Goal: Task Accomplishment & Management: Manage account settings

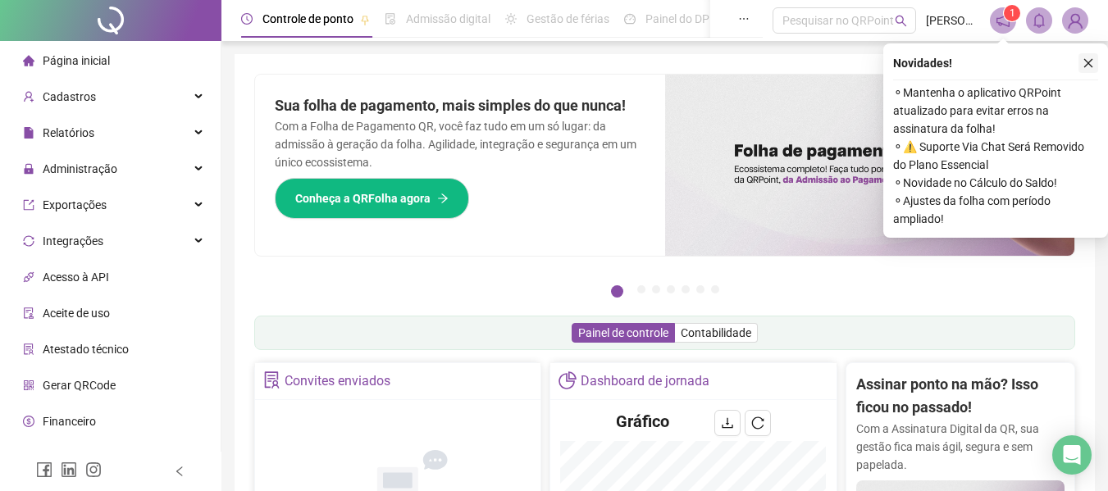
click at [1090, 64] on icon "close" at bounding box center [1087, 62] width 11 height 11
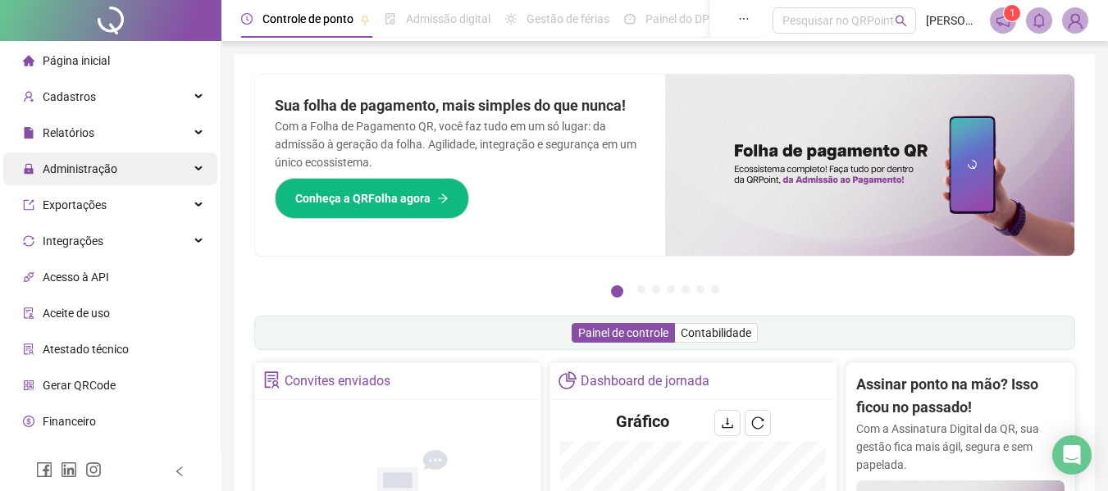
click at [166, 169] on div "Administração" at bounding box center [110, 169] width 214 height 33
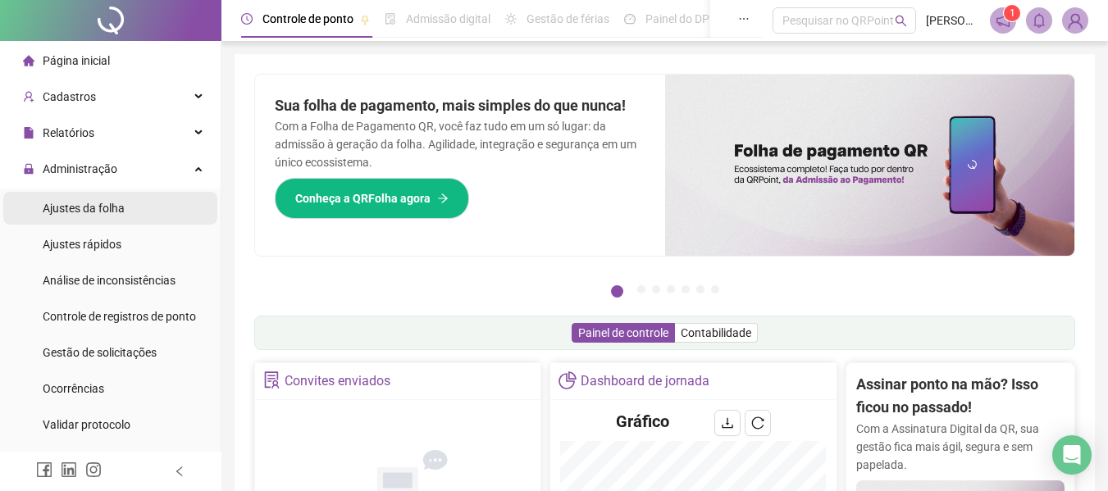
click at [107, 214] on span "Ajustes da folha" at bounding box center [84, 208] width 82 height 13
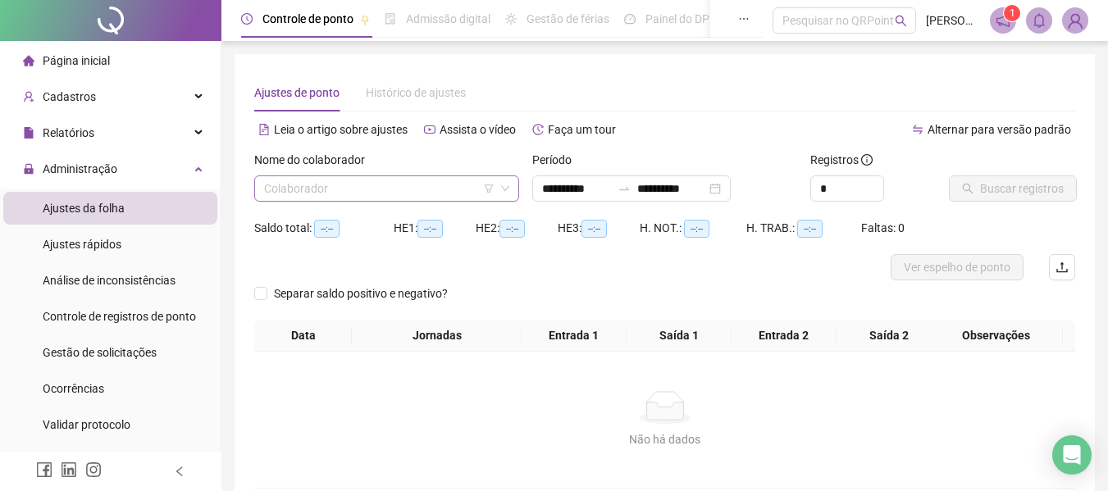
click at [337, 197] on input "search" at bounding box center [379, 188] width 230 height 25
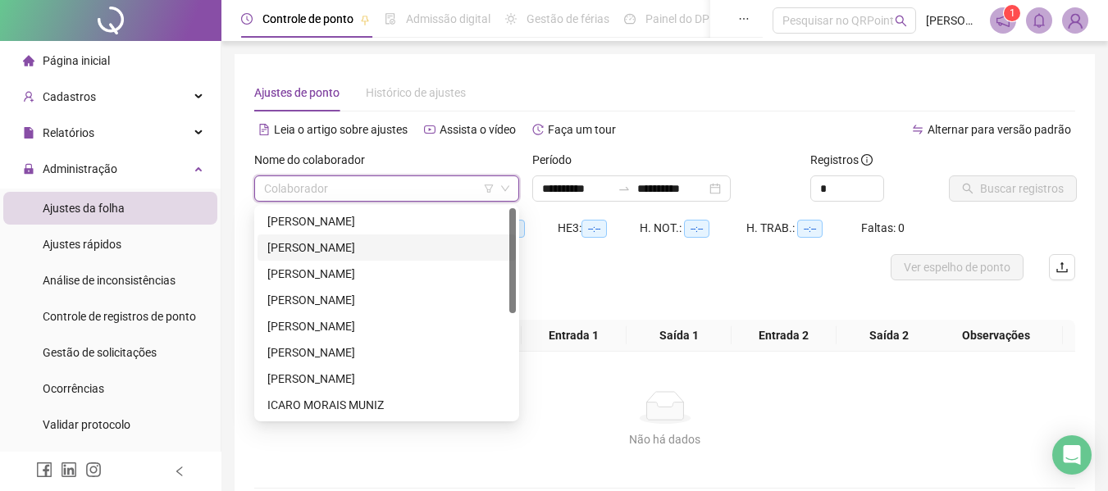
click at [326, 248] on div "[PERSON_NAME]" at bounding box center [386, 248] width 239 height 18
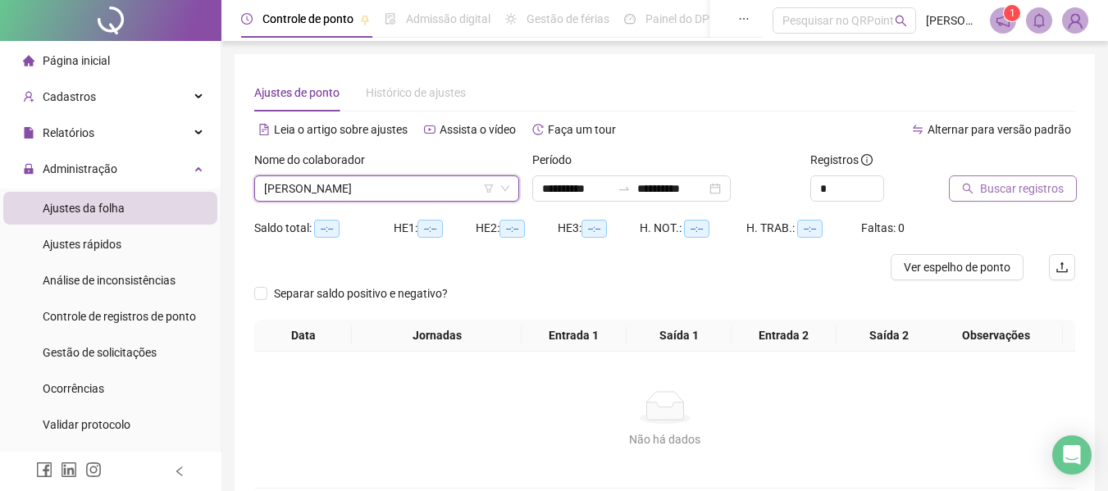
click at [1028, 187] on span "Buscar registros" at bounding box center [1022, 189] width 84 height 18
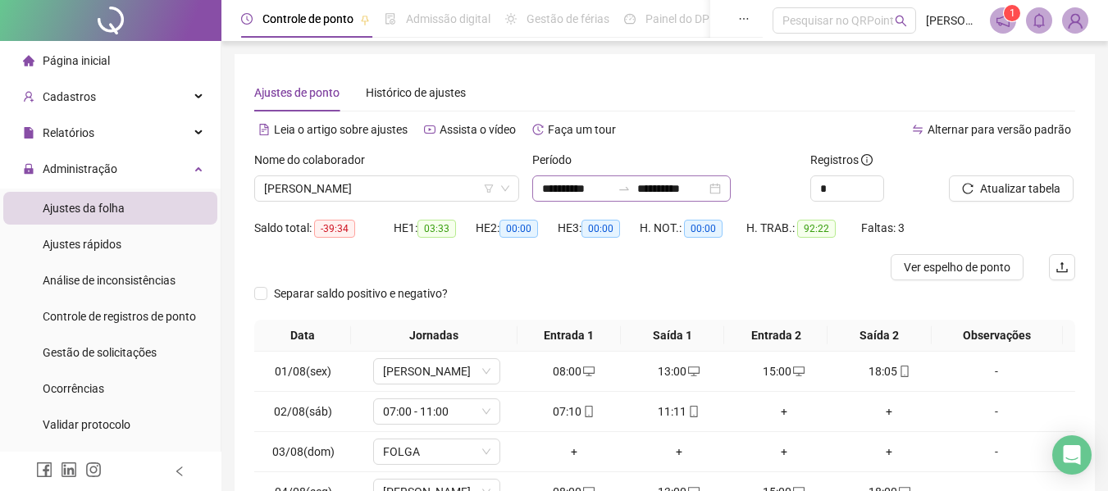
click at [703, 183] on div "**********" at bounding box center [631, 188] width 198 height 26
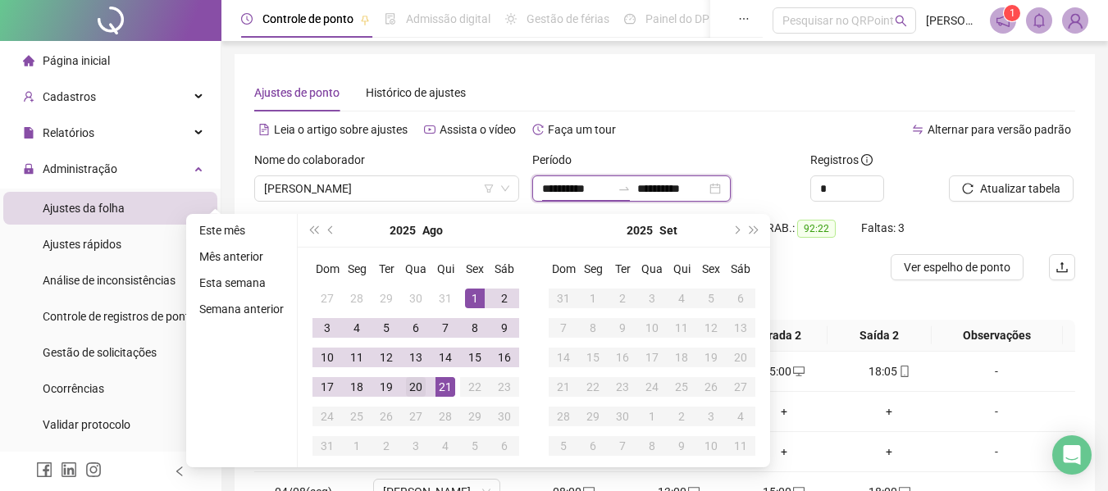
type input "**********"
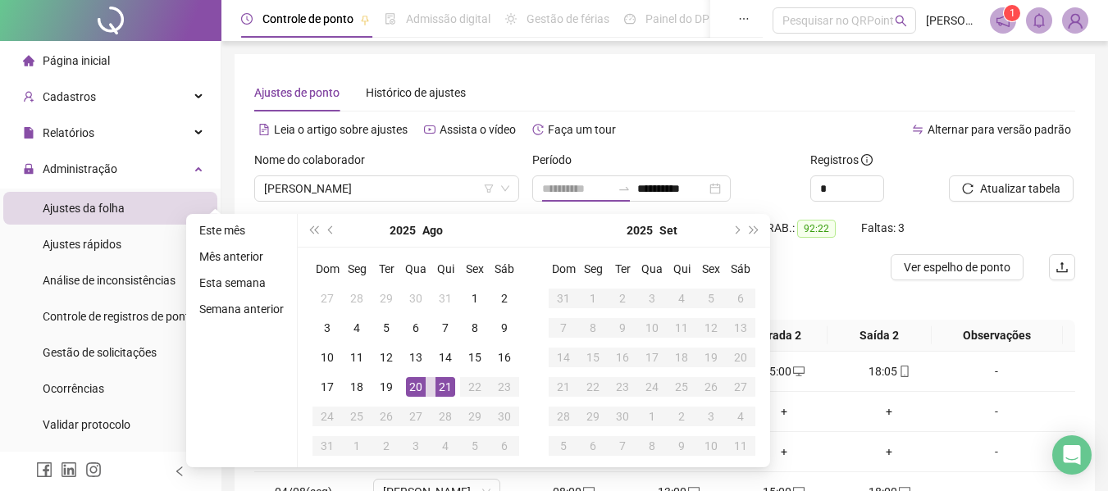
click at [416, 389] on div "20" at bounding box center [416, 387] width 20 height 20
type input "**********"
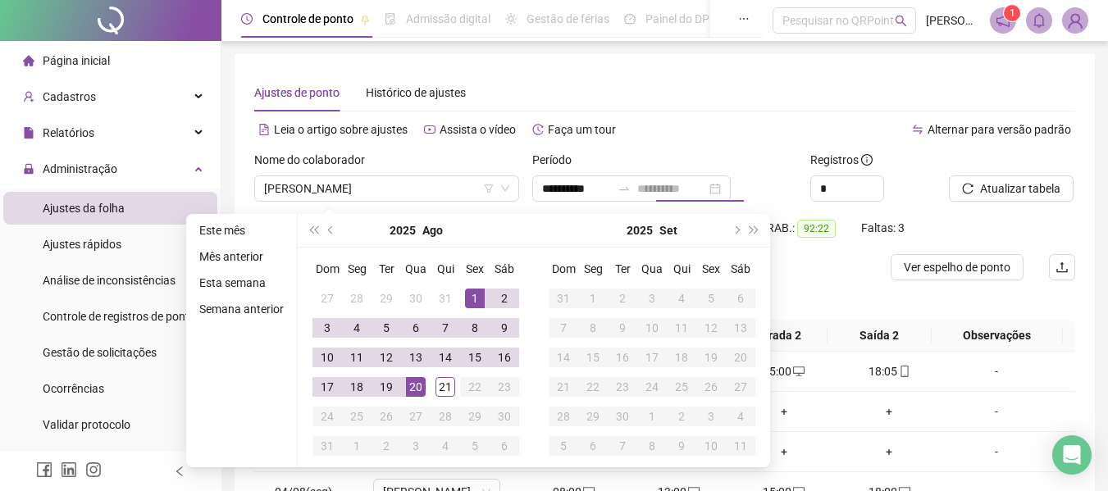
click at [472, 303] on div "1" at bounding box center [475, 299] width 20 height 20
type input "**********"
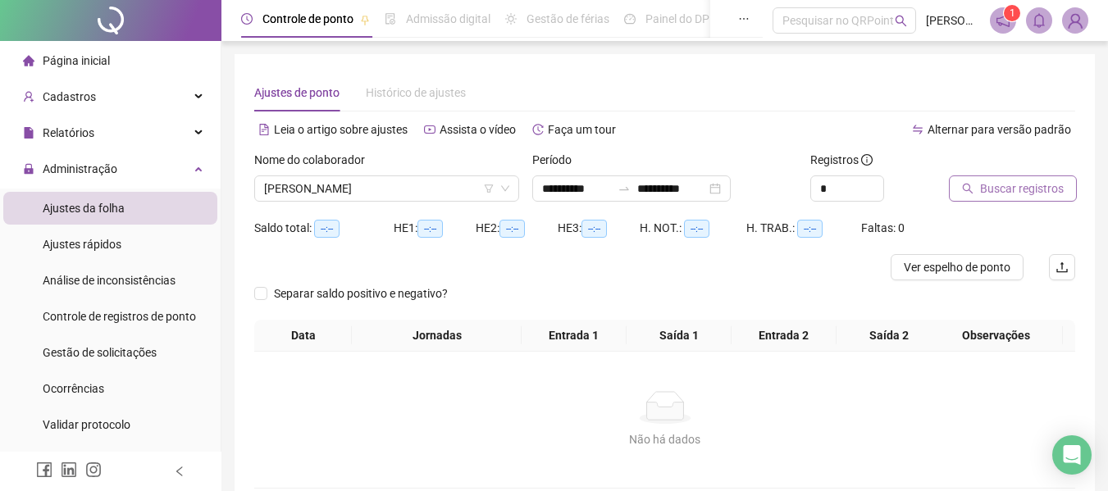
click at [1017, 188] on span "Buscar registros" at bounding box center [1022, 189] width 84 height 18
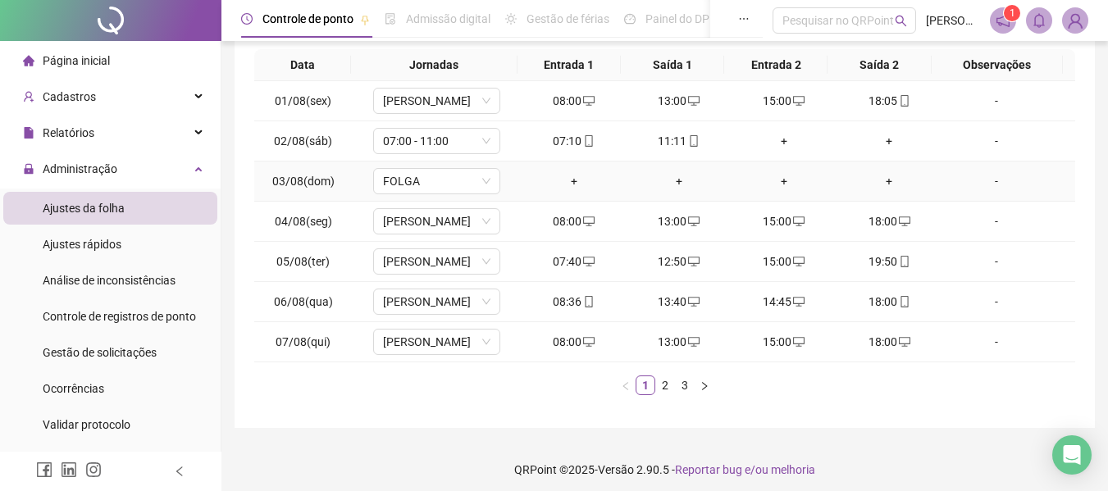
scroll to position [278, 0]
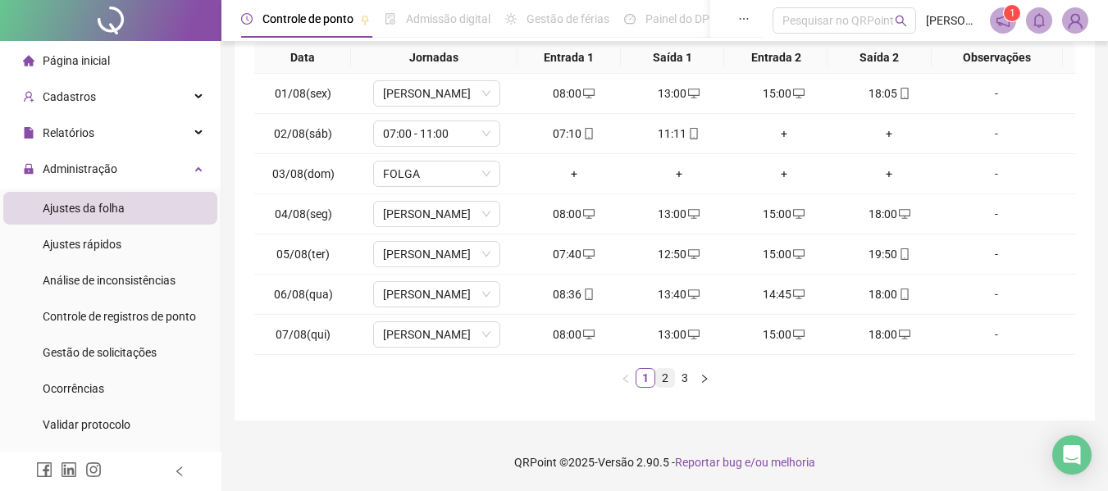
click at [664, 376] on link "2" at bounding box center [665, 378] width 18 height 18
click at [881, 254] on div "+" at bounding box center [889, 254] width 92 height 18
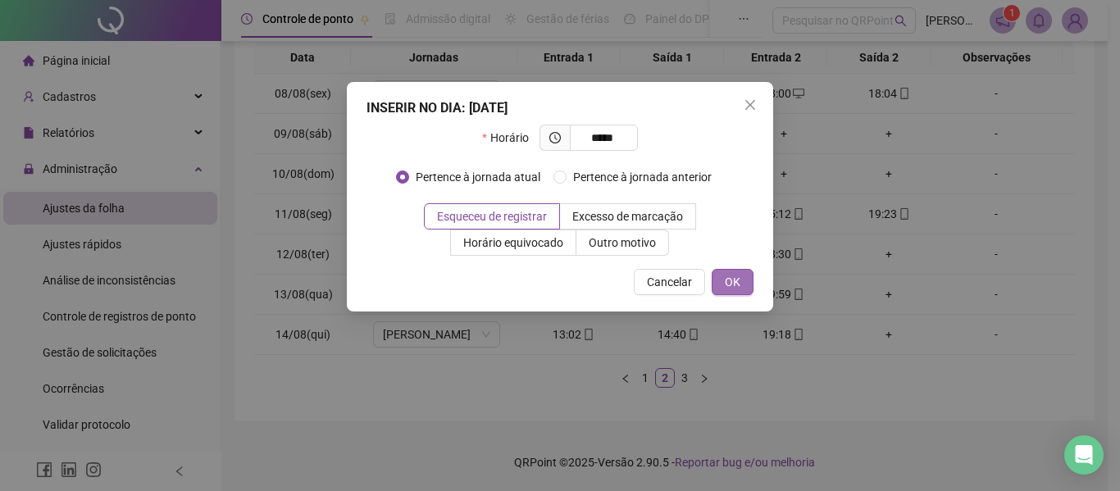
type input "*****"
click at [730, 276] on span "OK" at bounding box center [733, 282] width 16 height 18
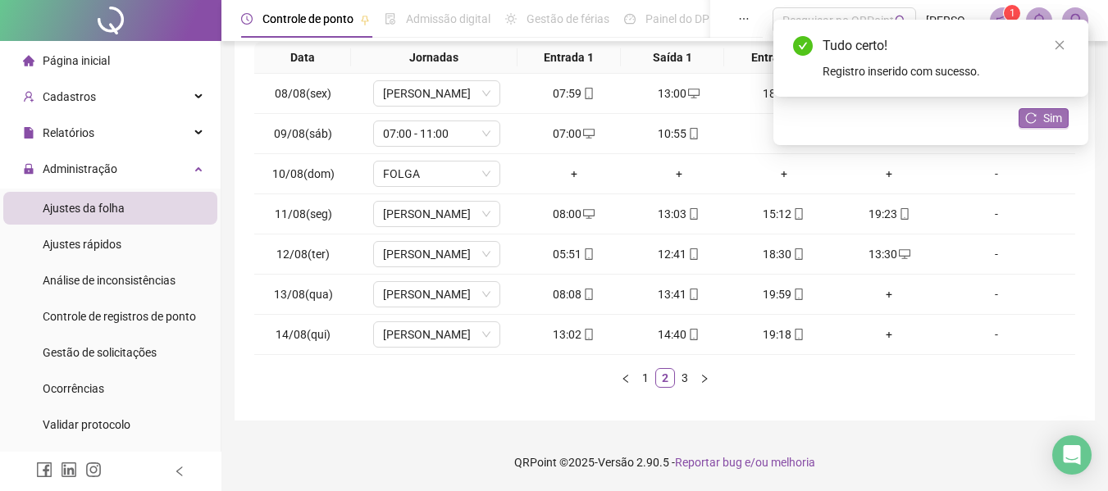
click at [1052, 112] on span "Sim" at bounding box center [1052, 118] width 19 height 18
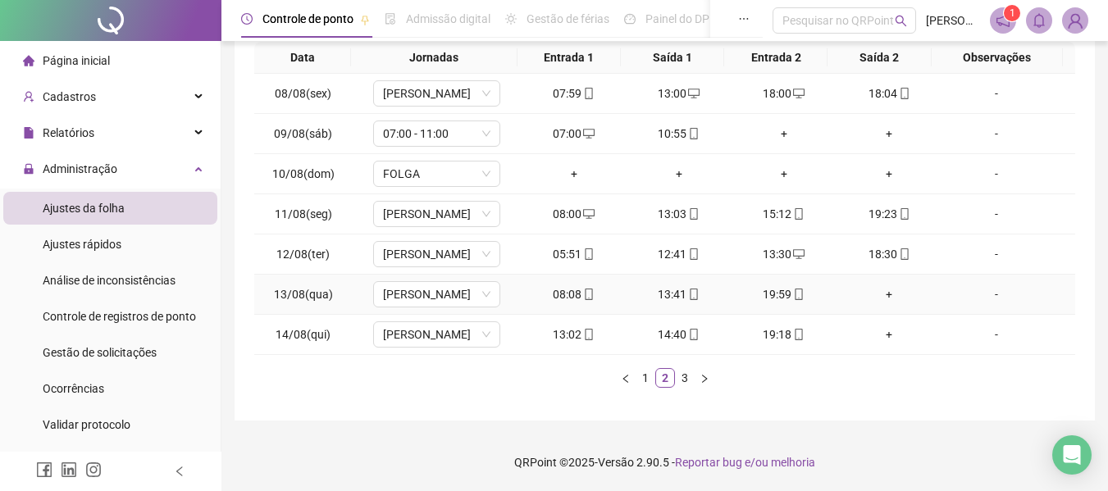
click at [881, 295] on div "+" at bounding box center [889, 294] width 92 height 18
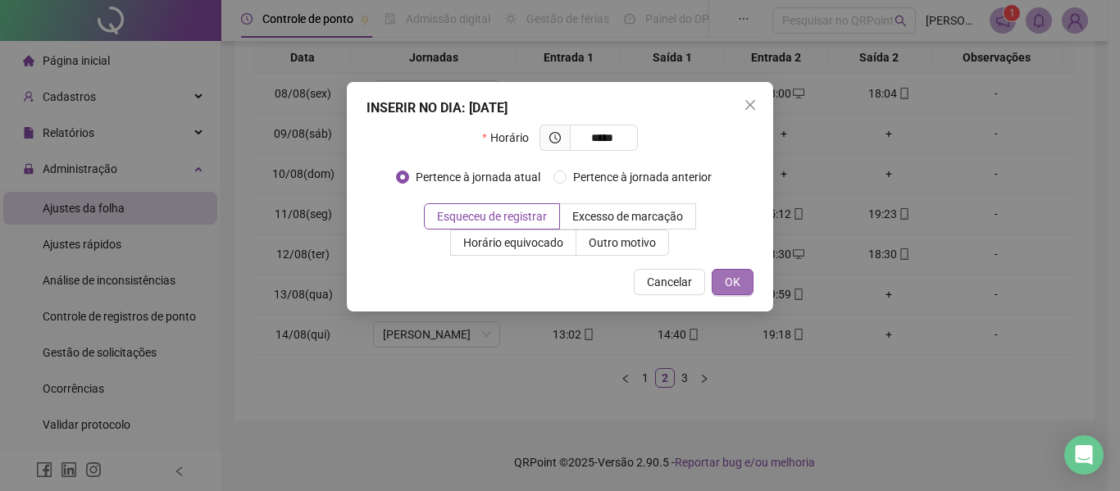
type input "*****"
click at [729, 287] on span "OK" at bounding box center [733, 282] width 16 height 18
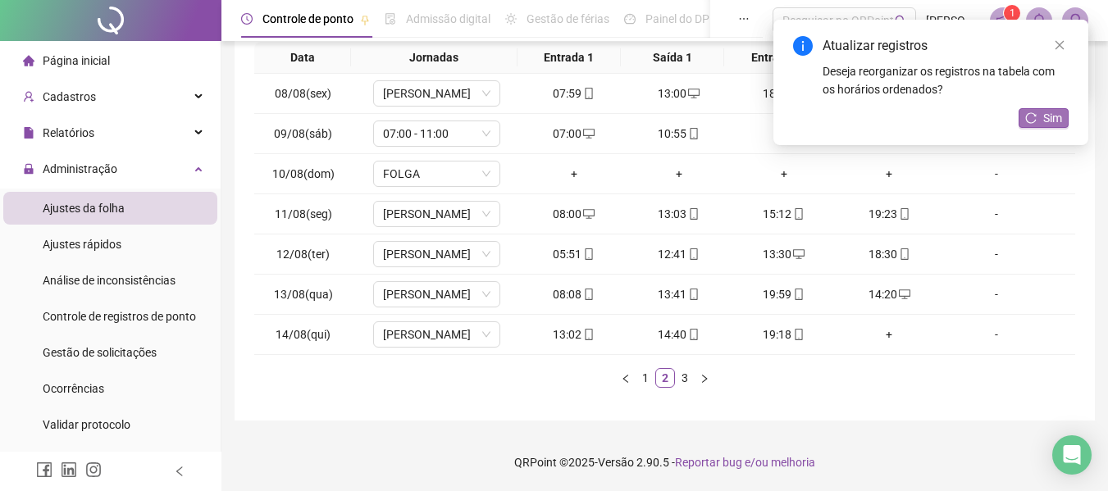
click at [1041, 116] on button "Sim" at bounding box center [1043, 118] width 50 height 20
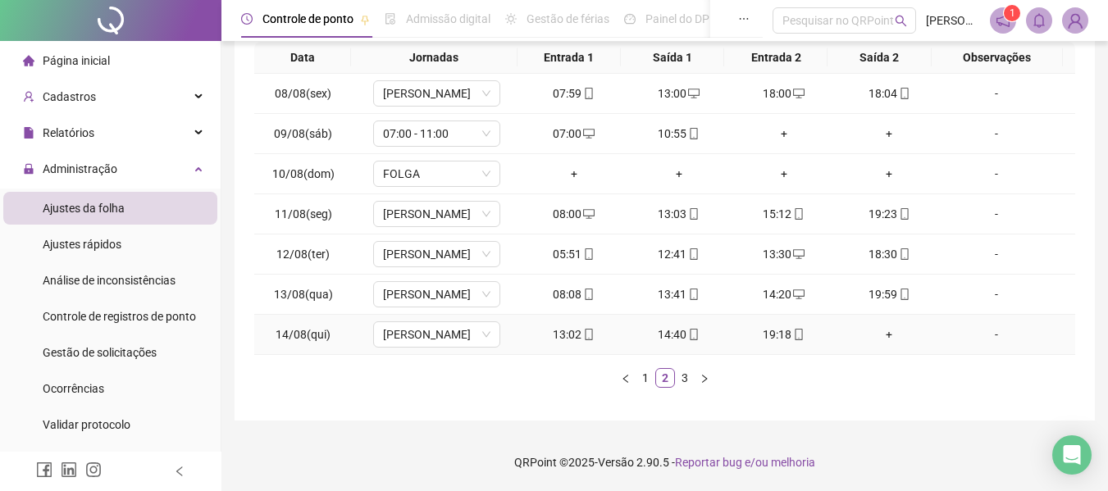
click at [877, 334] on div "+" at bounding box center [889, 335] width 92 height 18
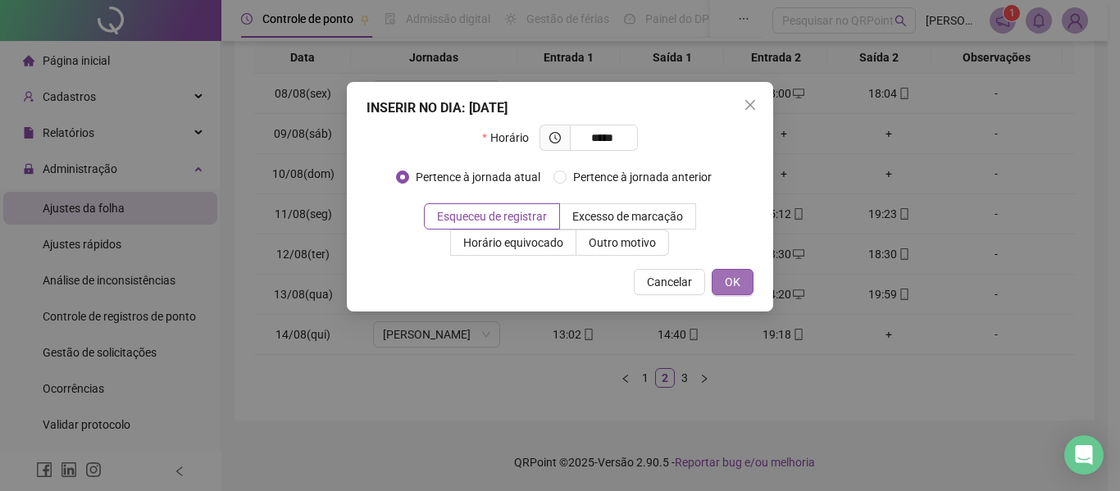
type input "*****"
click at [746, 282] on button "OK" at bounding box center [733, 282] width 42 height 26
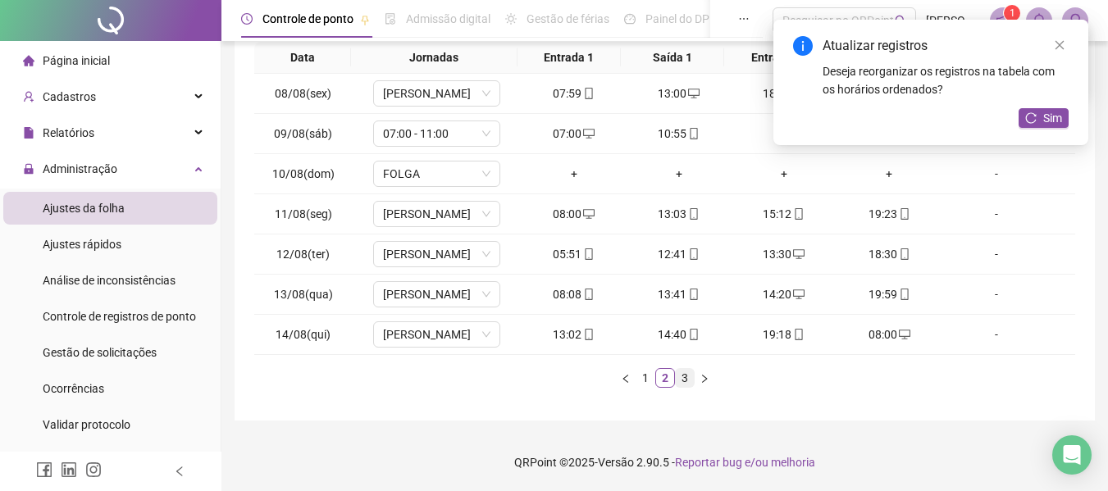
click at [692, 377] on link "3" at bounding box center [685, 378] width 18 height 18
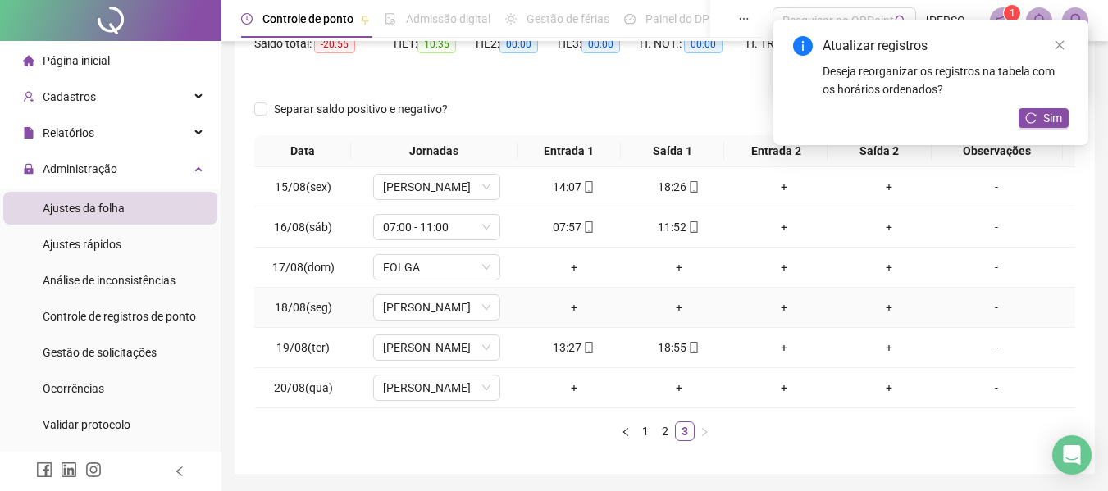
scroll to position [156, 0]
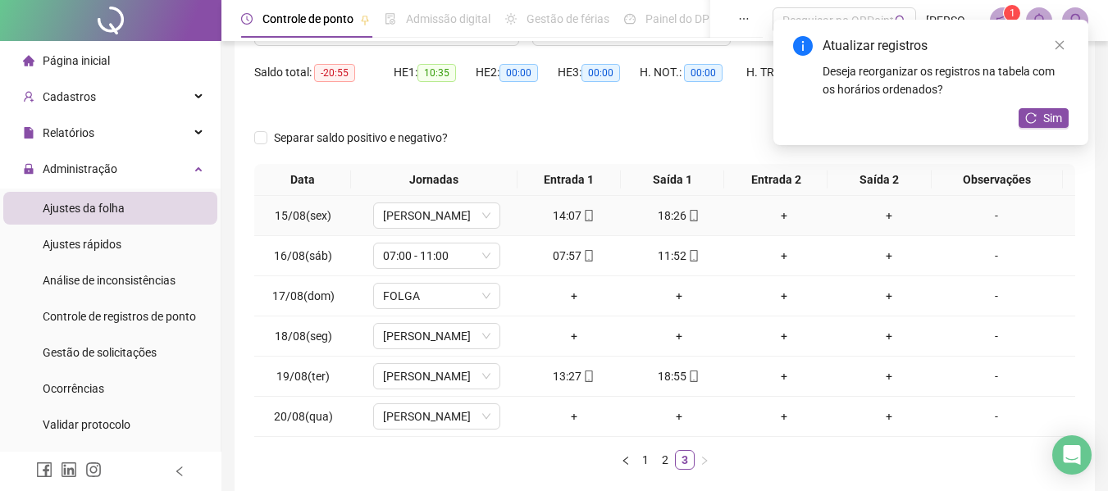
click at [772, 216] on div "+" at bounding box center [784, 216] width 92 height 18
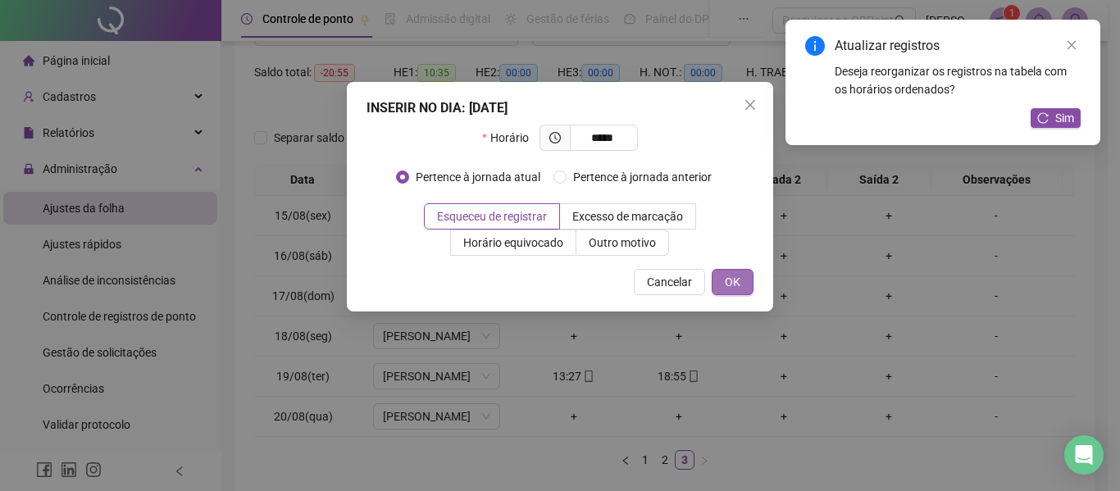
type input "*****"
click at [734, 285] on span "OK" at bounding box center [733, 282] width 16 height 18
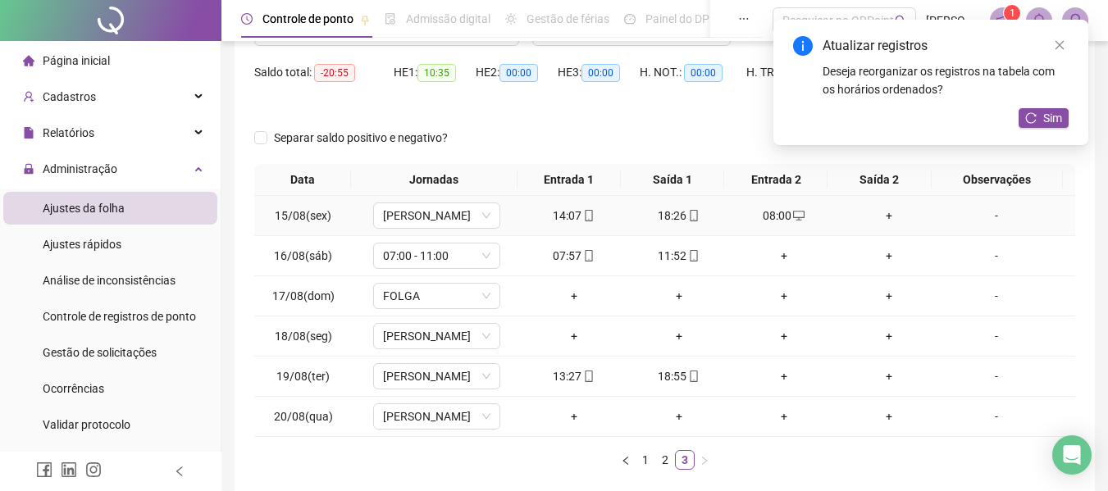
click at [881, 219] on div "+" at bounding box center [889, 216] width 92 height 18
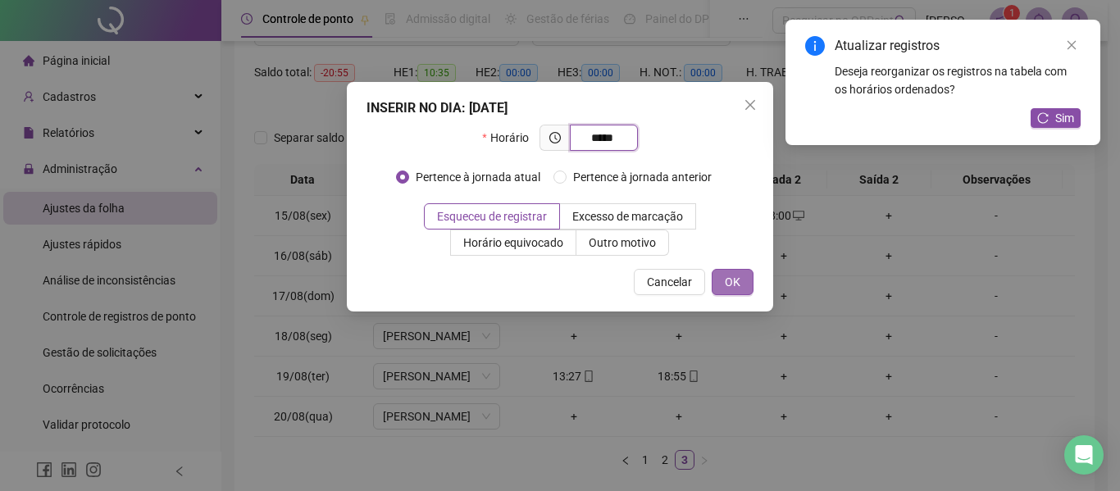
type input "*****"
click at [721, 285] on button "OK" at bounding box center [733, 282] width 42 height 26
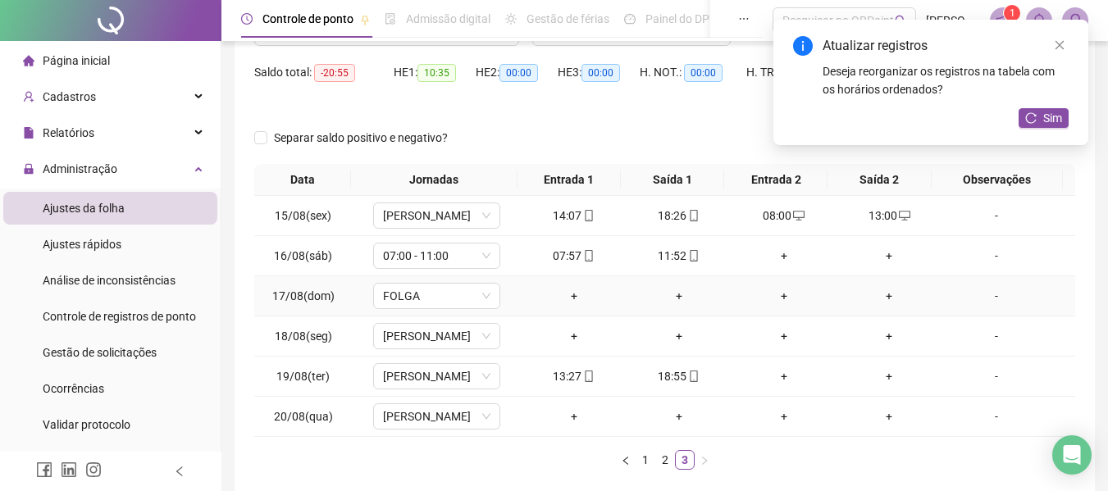
scroll to position [238, 0]
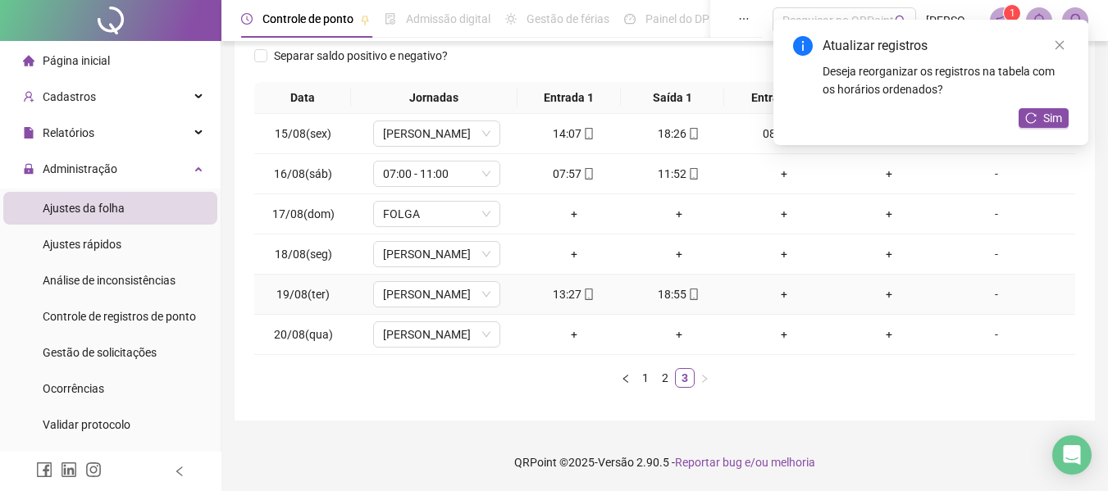
click at [776, 296] on div "+" at bounding box center [784, 294] width 92 height 18
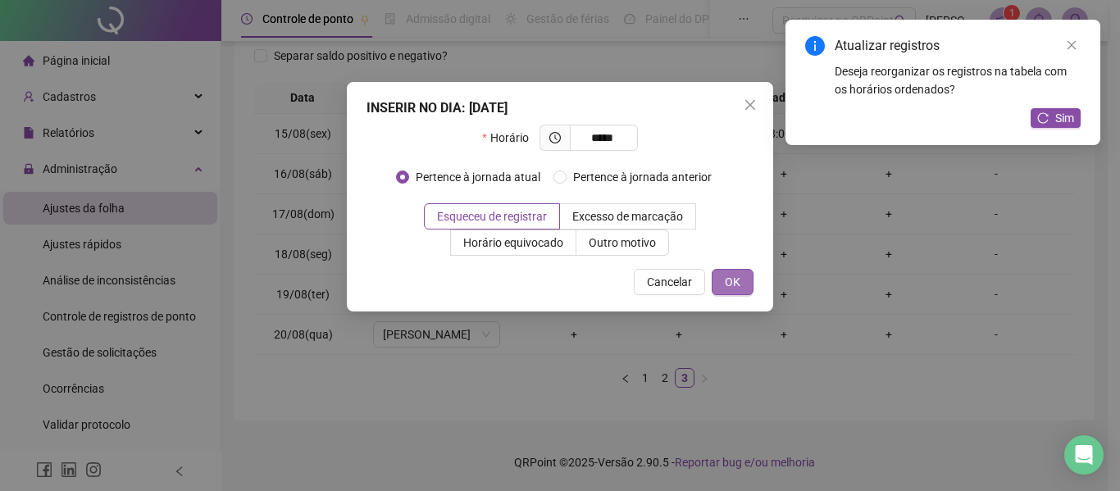
type input "*****"
click at [735, 292] on button "OK" at bounding box center [733, 282] width 42 height 26
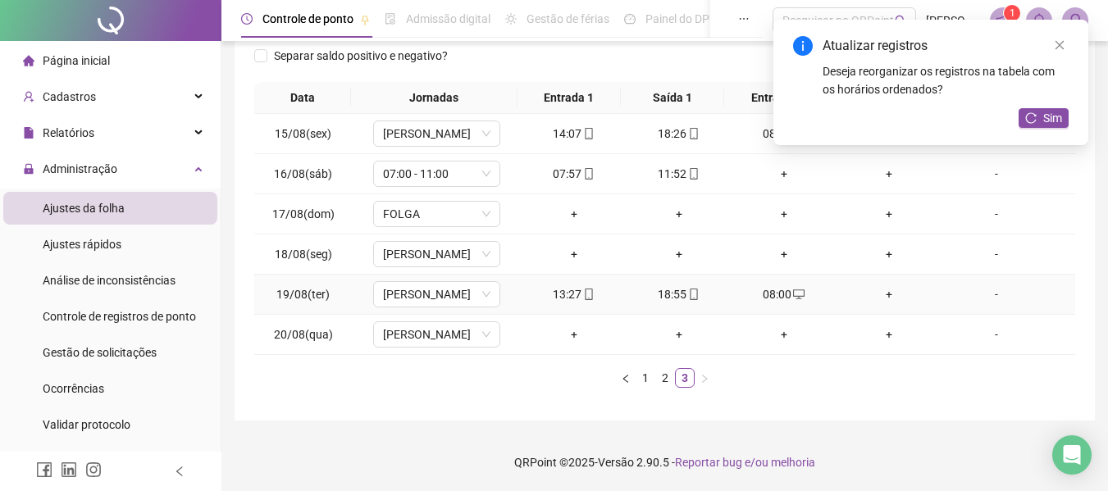
click at [876, 294] on div "+" at bounding box center [889, 294] width 92 height 18
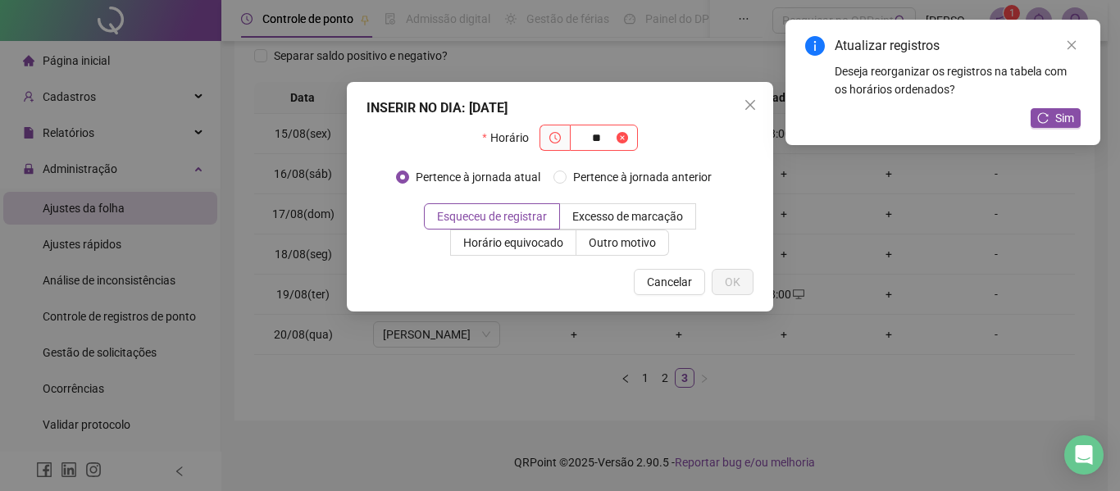
type input "*"
type input "*****"
click at [751, 282] on button "OK" at bounding box center [733, 282] width 42 height 26
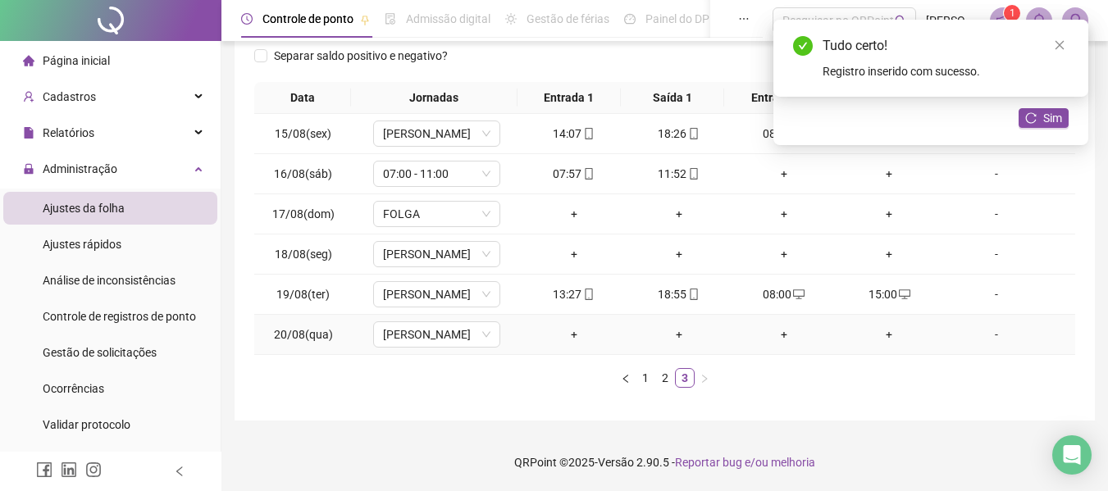
click at [571, 339] on div "+" at bounding box center [574, 335] width 92 height 18
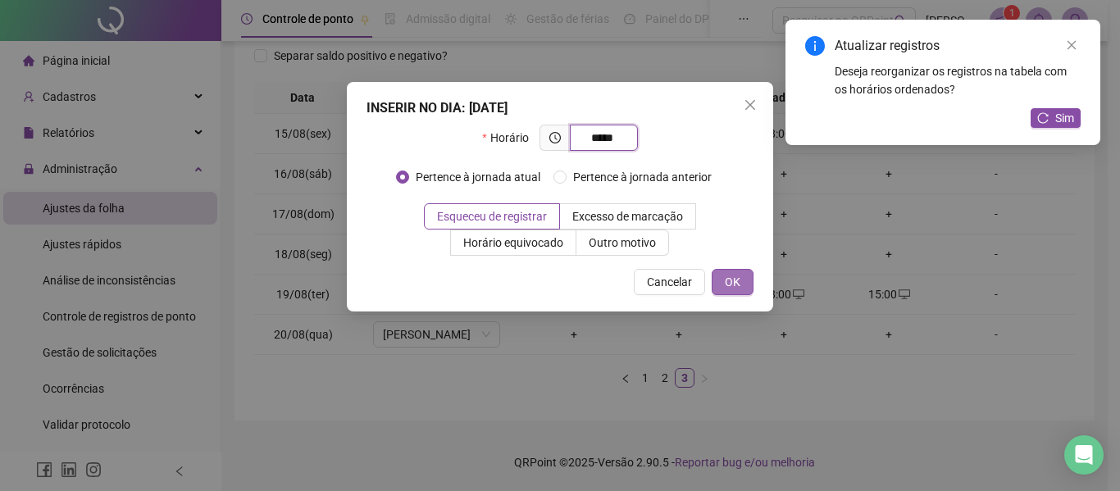
type input "*****"
click at [746, 278] on button "OK" at bounding box center [733, 282] width 42 height 26
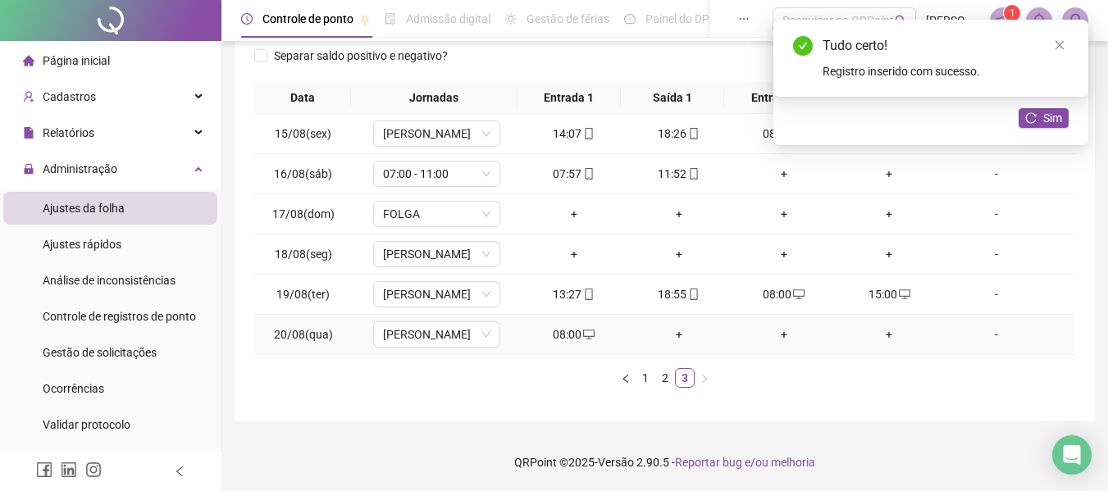
click at [670, 336] on div "+" at bounding box center [679, 335] width 92 height 18
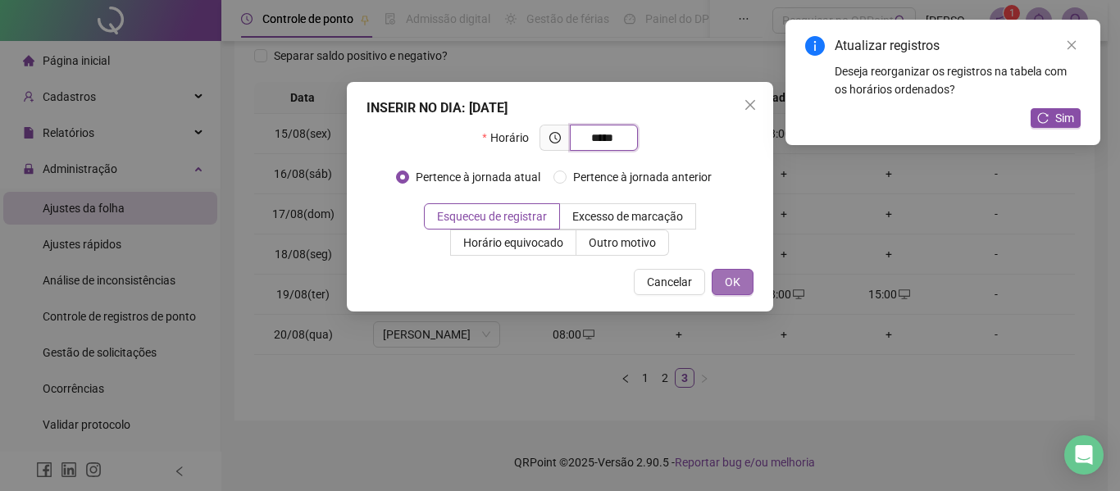
type input "*****"
click at [741, 281] on button "OK" at bounding box center [733, 282] width 42 height 26
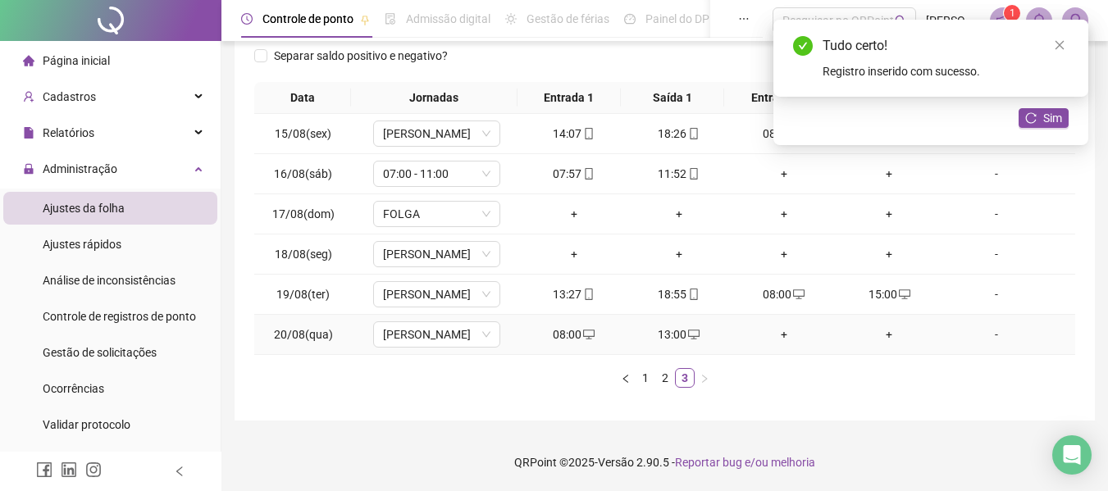
click at [776, 336] on div "+" at bounding box center [784, 335] width 92 height 18
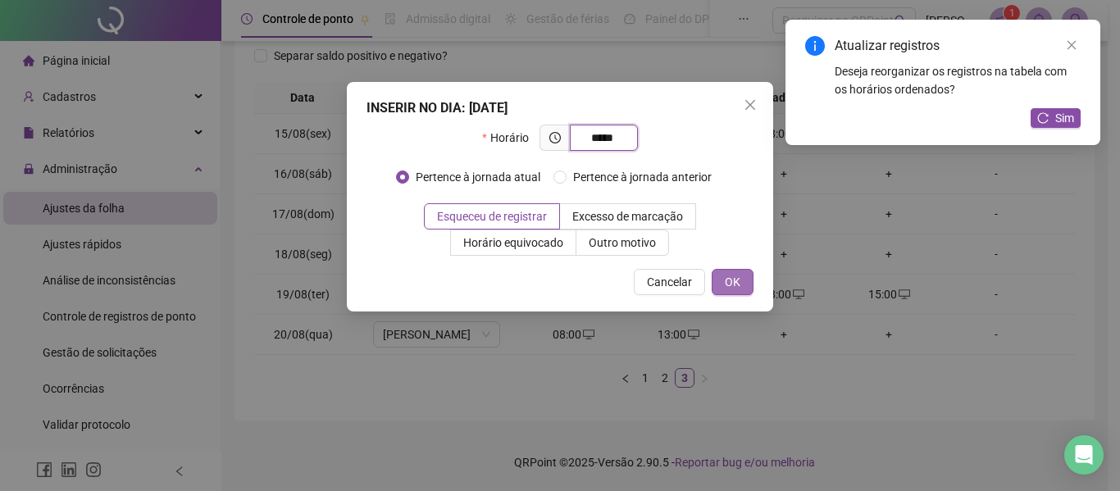
type input "*****"
click at [744, 287] on button "OK" at bounding box center [733, 282] width 42 height 26
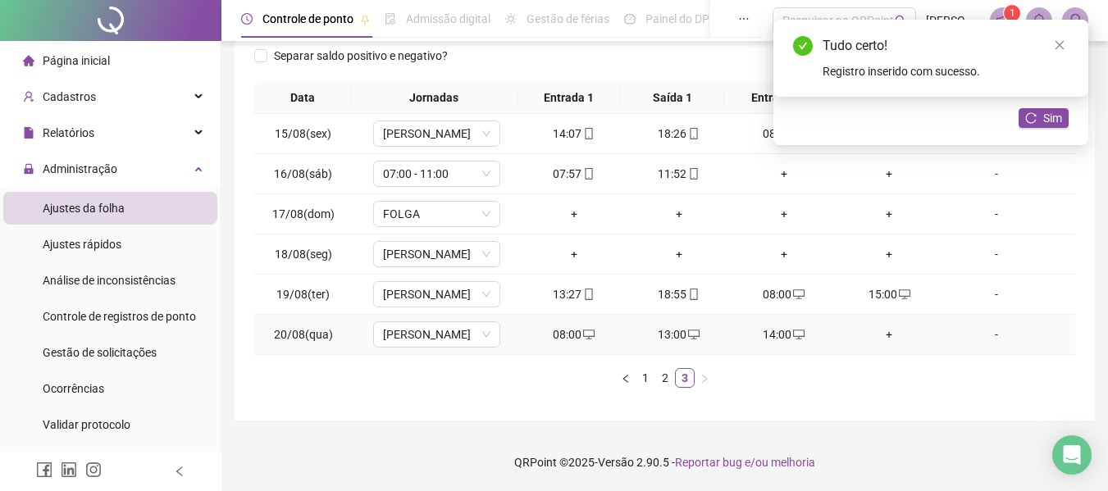
drag, startPoint x: 885, startPoint y: 339, endPoint x: 877, endPoint y: 333, distance: 10.0
click at [882, 336] on div "+" at bounding box center [889, 335] width 92 height 18
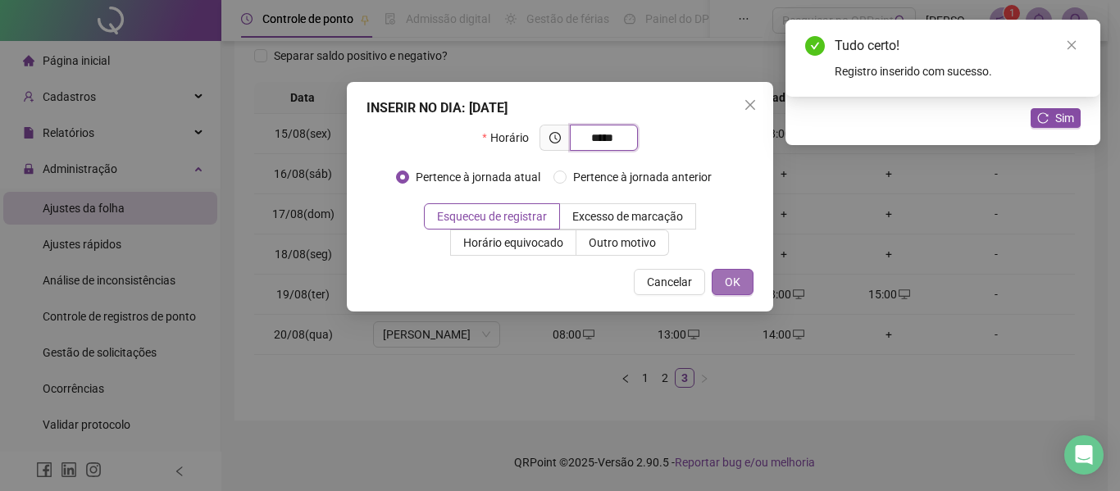
type input "*****"
click at [725, 288] on span "OK" at bounding box center [733, 282] width 16 height 18
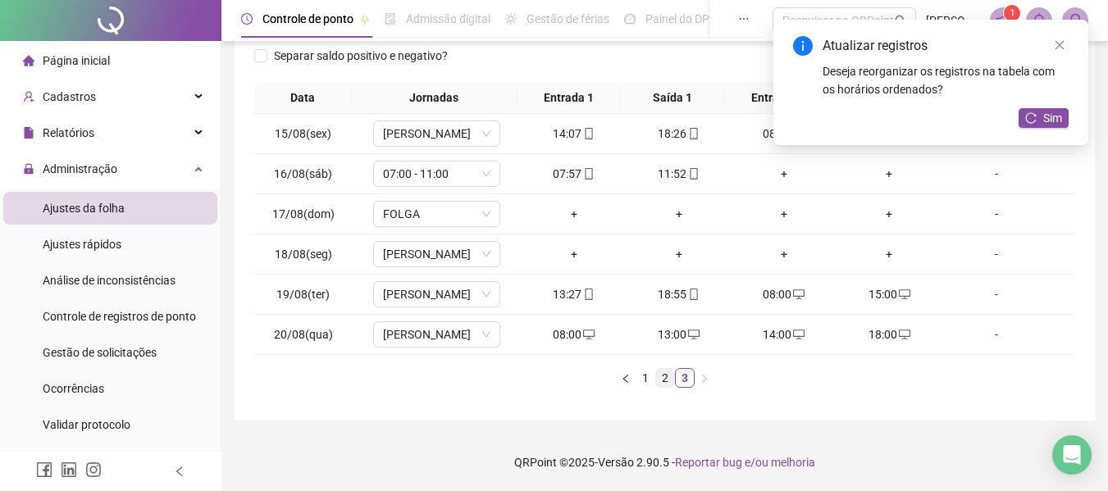
click at [668, 380] on link "2" at bounding box center [665, 378] width 18 height 18
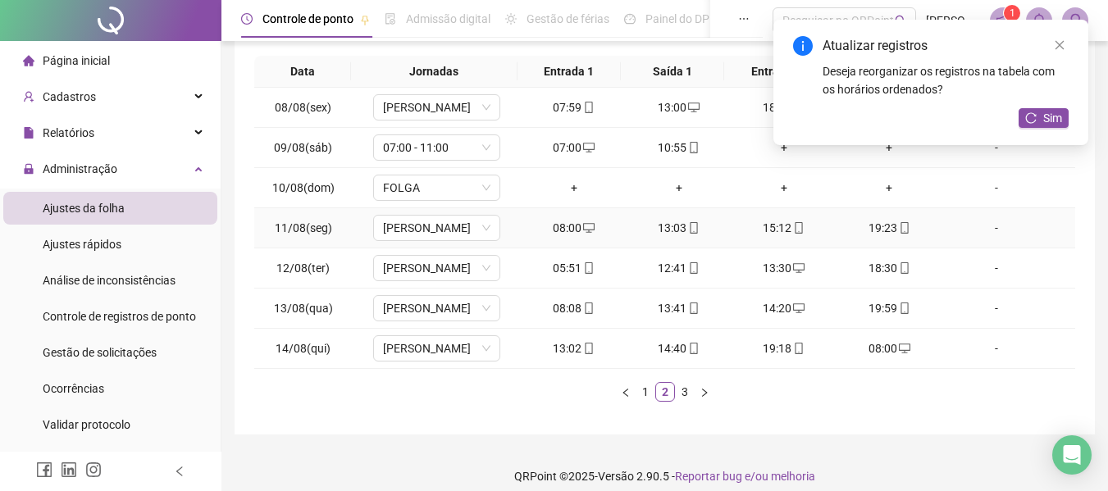
scroll to position [278, 0]
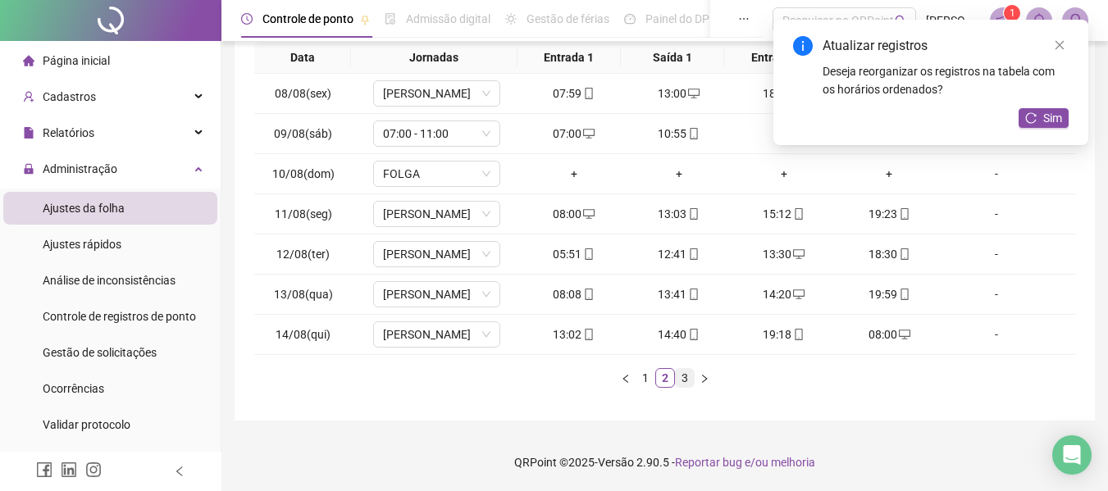
click at [684, 373] on link "3" at bounding box center [685, 378] width 18 height 18
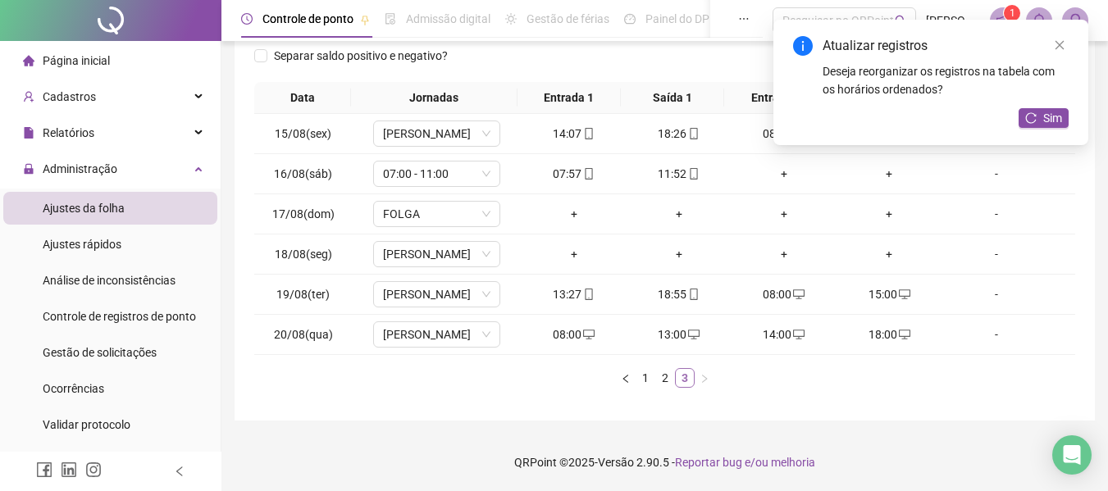
scroll to position [238, 0]
click at [899, 293] on icon "desktop" at bounding box center [904, 294] width 11 height 11
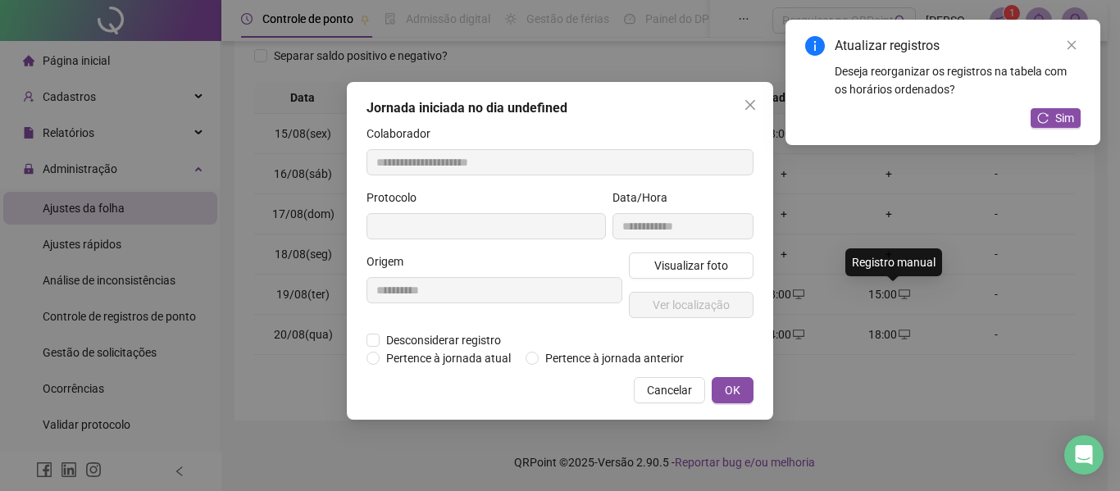
type input "**********"
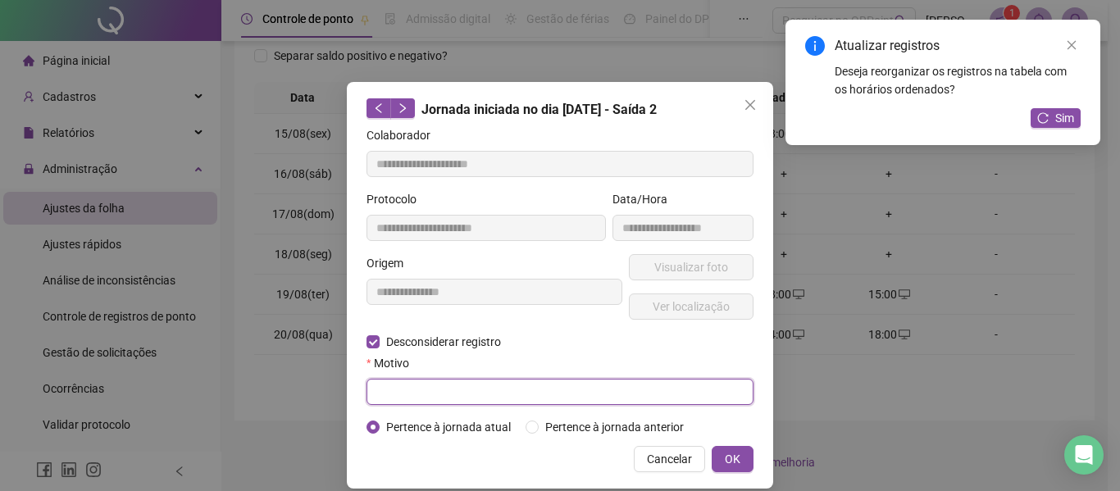
click at [439, 385] on input "text" at bounding box center [560, 392] width 387 height 26
type input "****"
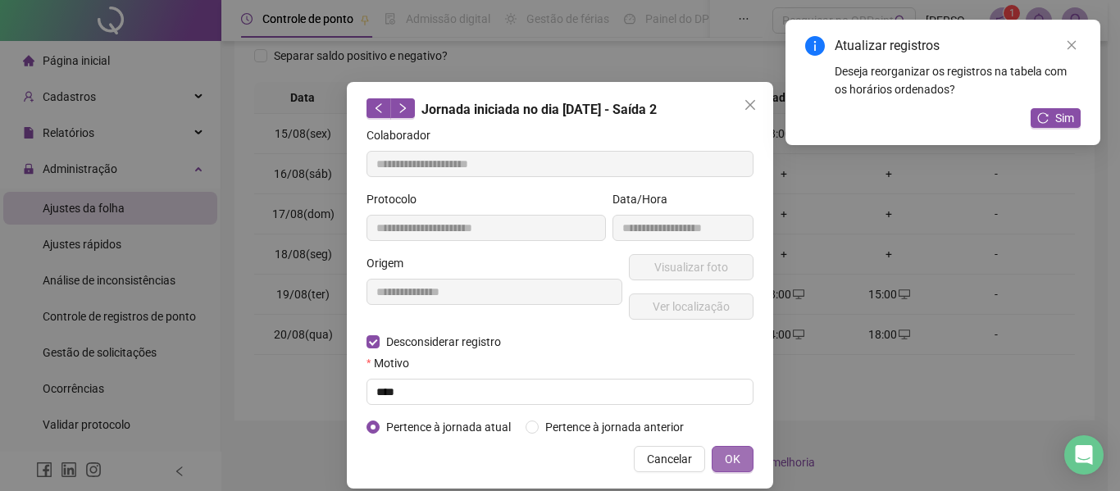
click at [729, 458] on span "OK" at bounding box center [733, 459] width 16 height 18
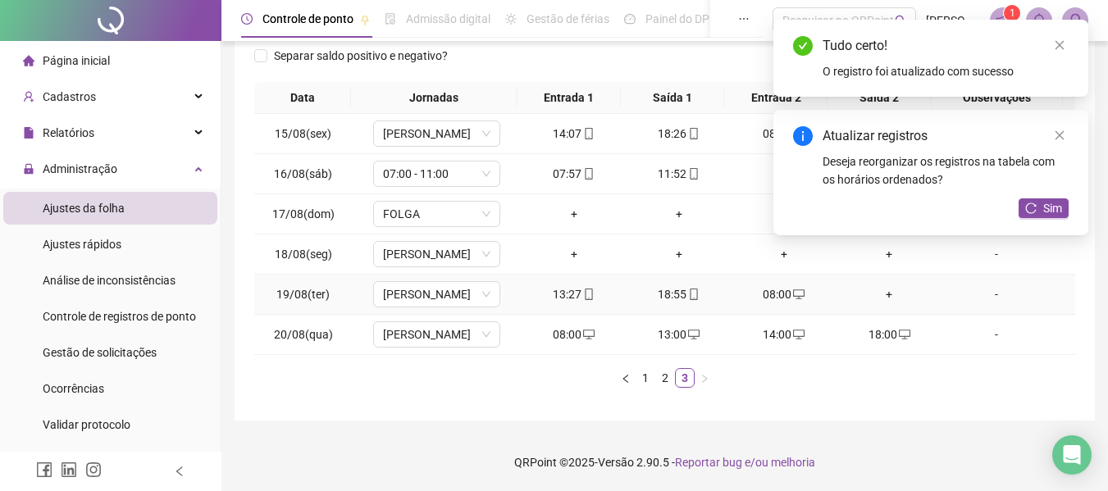
click at [872, 307] on td "+" at bounding box center [888, 295] width 105 height 40
click at [876, 298] on div "+" at bounding box center [889, 294] width 92 height 18
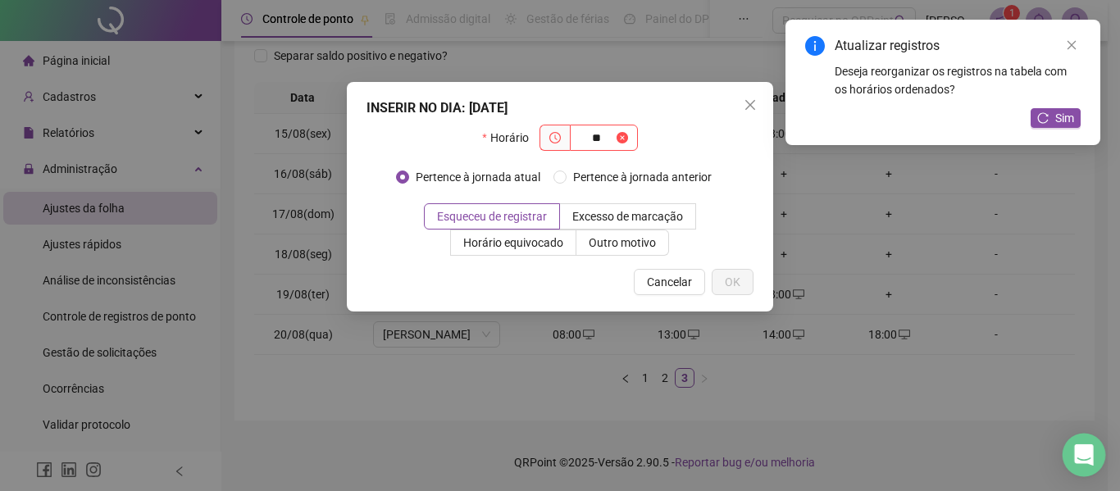
type input "*"
type input "*****"
click at [731, 280] on span "OK" at bounding box center [733, 282] width 16 height 18
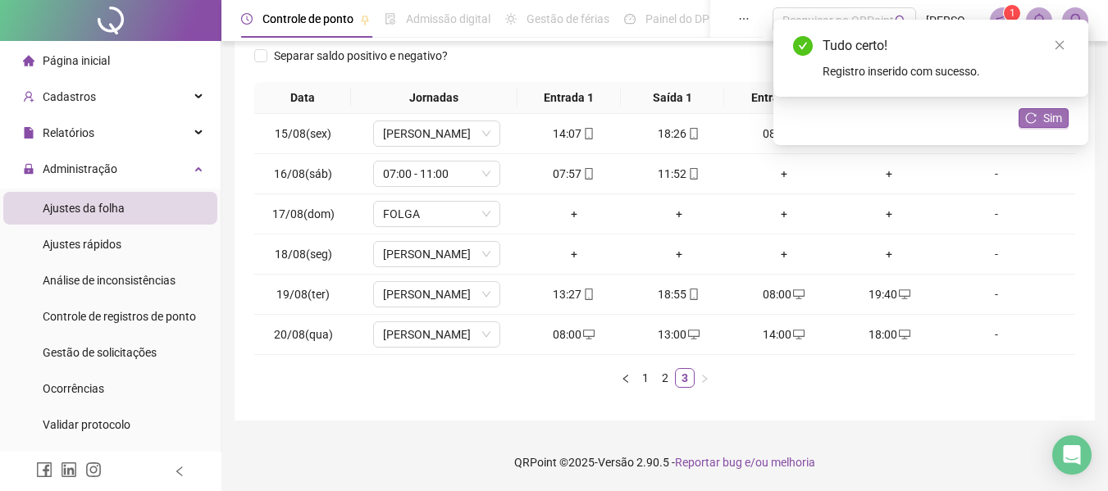
click at [1040, 121] on button "Sim" at bounding box center [1043, 118] width 50 height 20
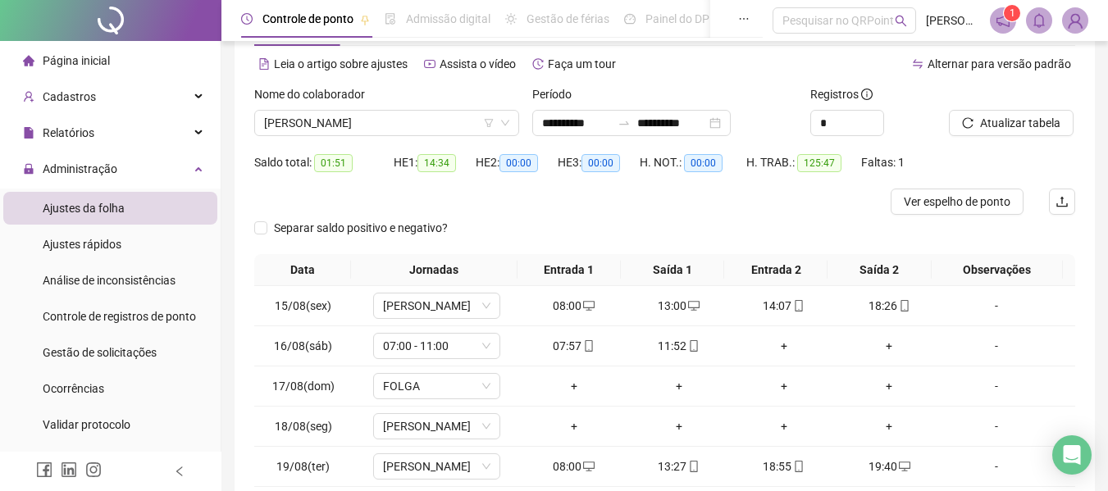
scroll to position [164, 0]
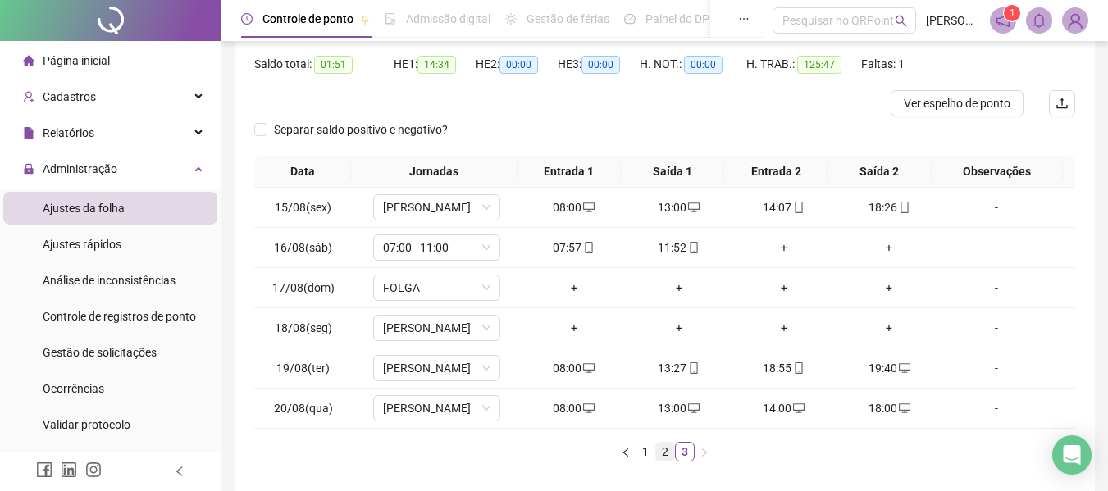
click at [665, 450] on link "2" at bounding box center [665, 452] width 18 height 18
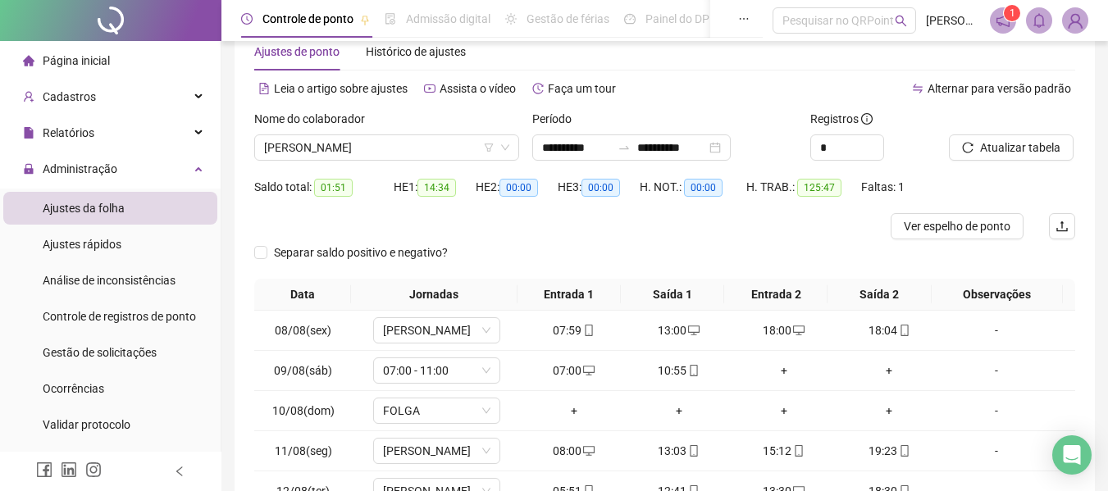
scroll to position [32, 0]
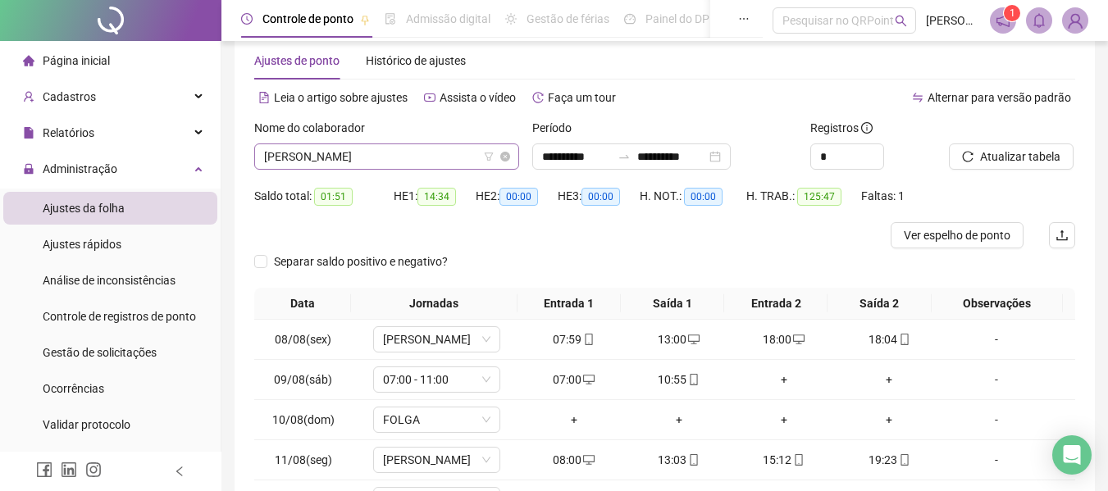
click at [433, 169] on div "[PERSON_NAME]" at bounding box center [386, 156] width 265 height 26
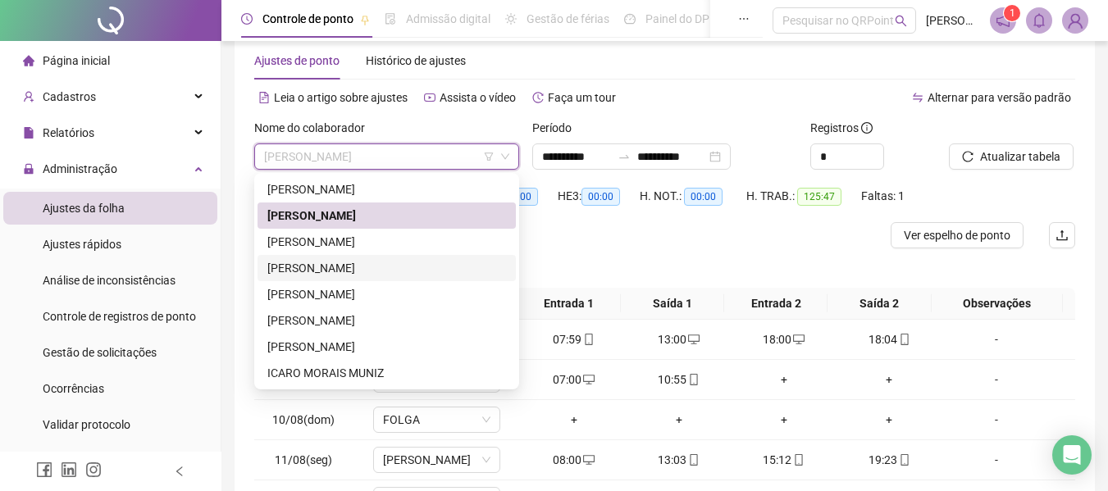
drag, startPoint x: 346, startPoint y: 269, endPoint x: 345, endPoint y: 261, distance: 8.2
click at [346, 267] on div "[PERSON_NAME]" at bounding box center [386, 268] width 239 height 18
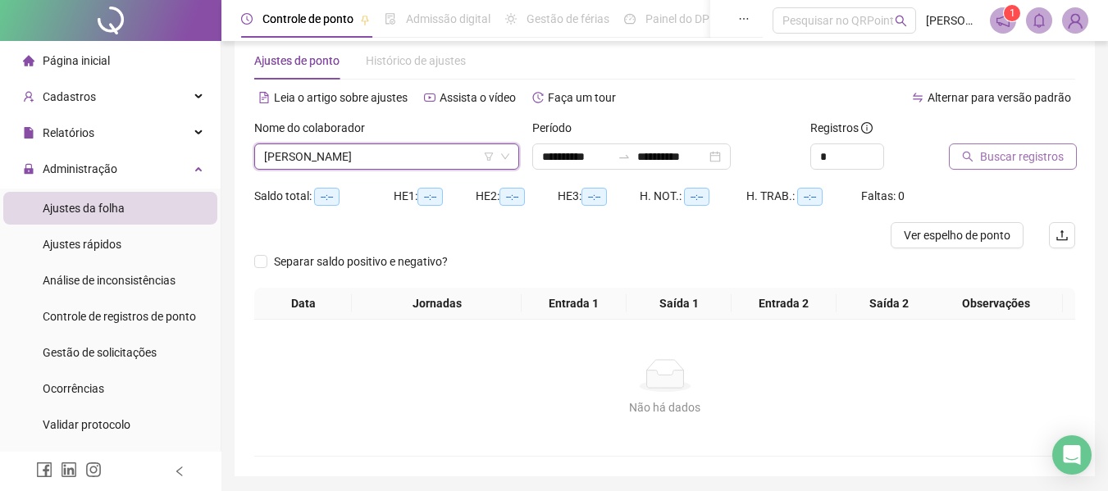
click at [1012, 158] on span "Buscar registros" at bounding box center [1022, 157] width 84 height 18
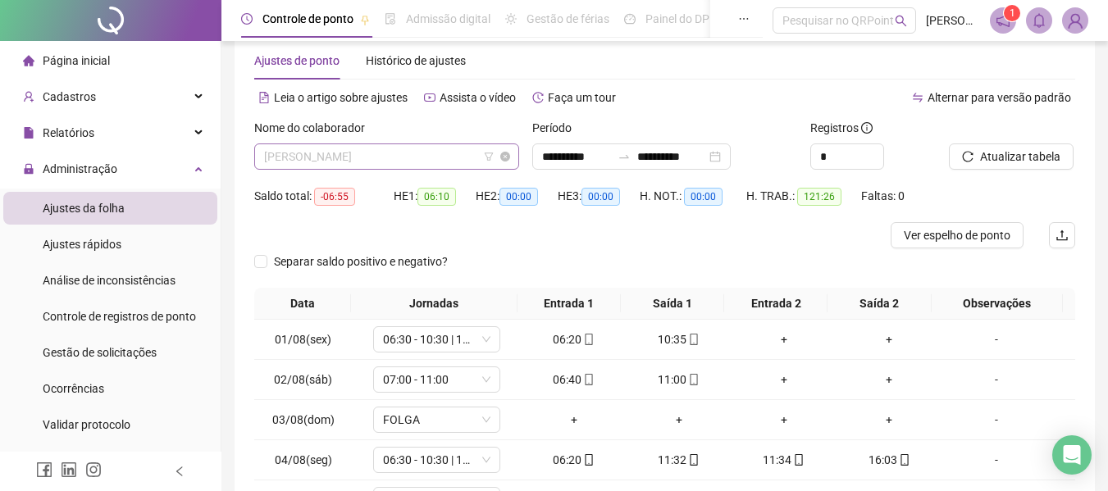
click at [393, 148] on span "[PERSON_NAME]" at bounding box center [386, 156] width 245 height 25
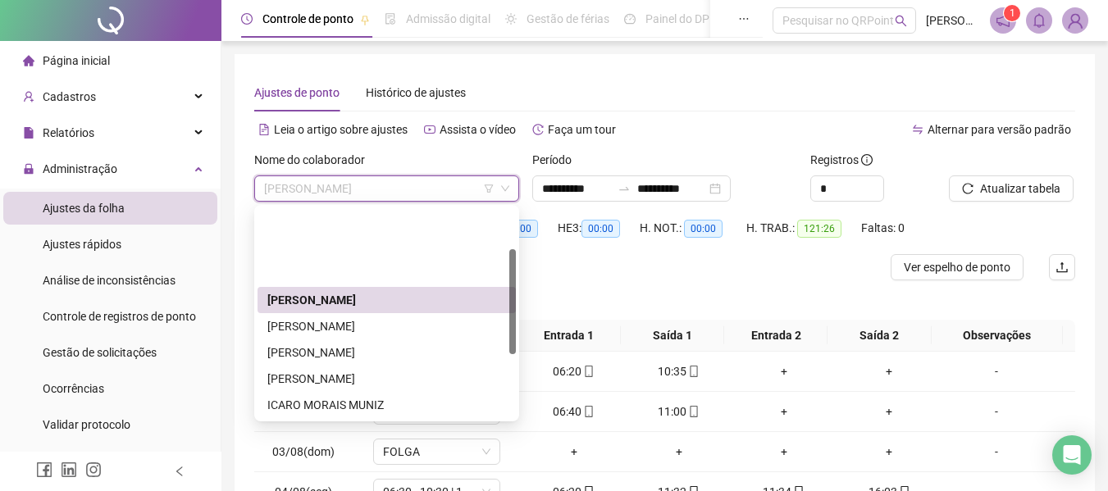
scroll to position [82, 0]
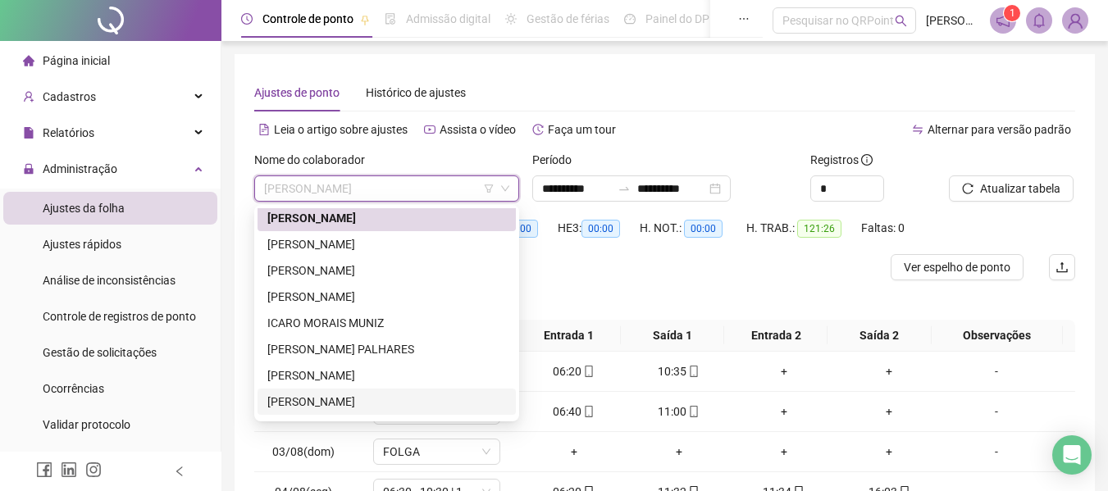
click at [347, 401] on div "[PERSON_NAME]" at bounding box center [386, 402] width 239 height 18
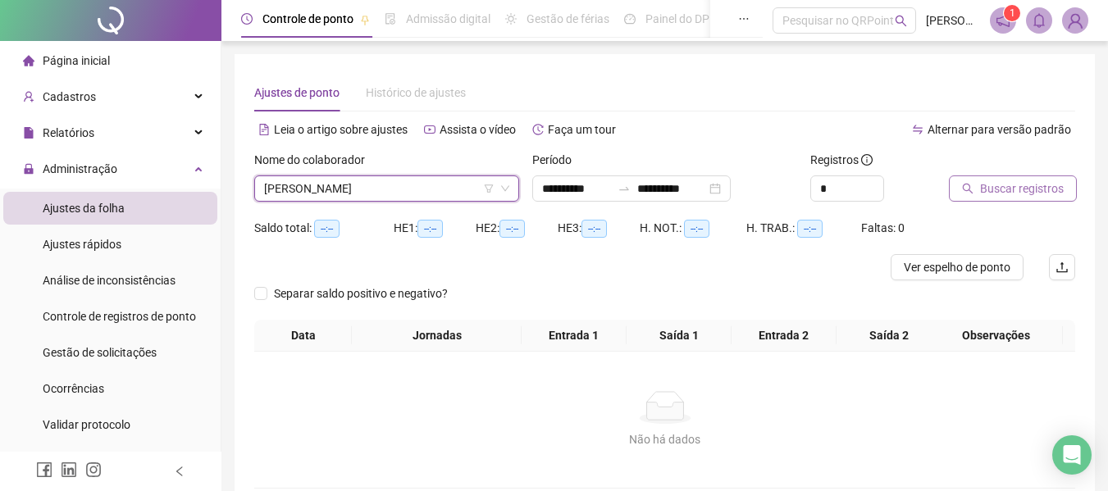
click at [1012, 188] on span "Buscar registros" at bounding box center [1022, 189] width 84 height 18
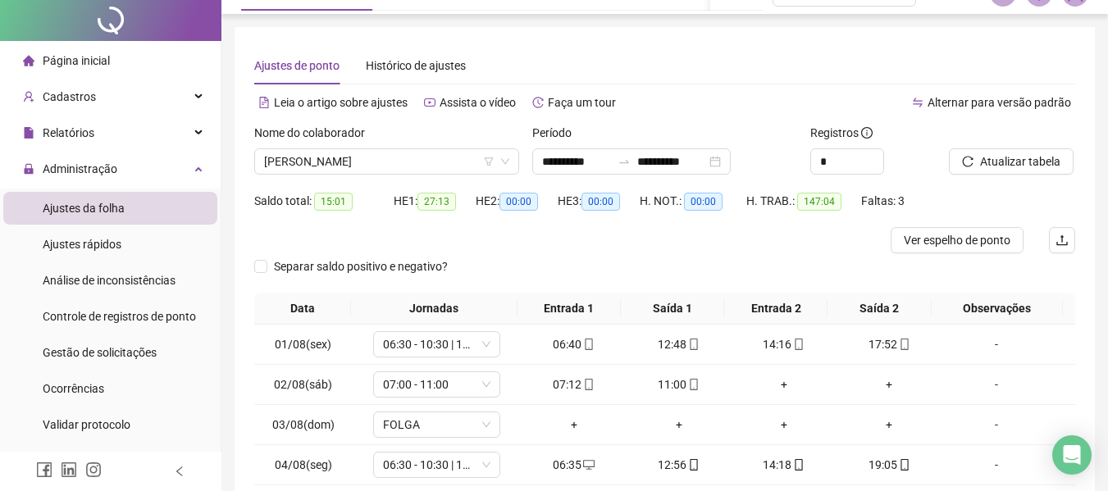
scroll to position [0, 0]
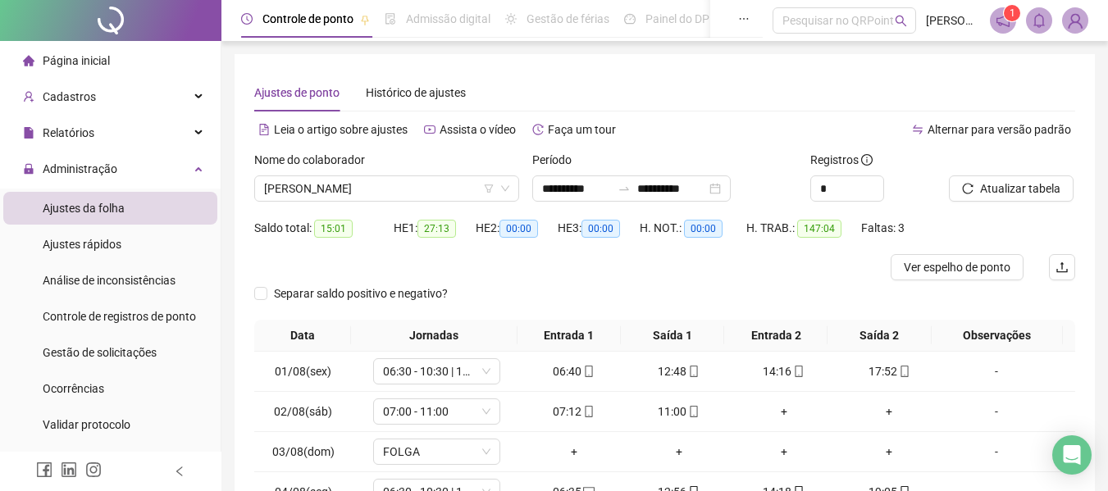
click at [640, 304] on div "Separar saldo positivo e negativo?" at bounding box center [664, 299] width 821 height 39
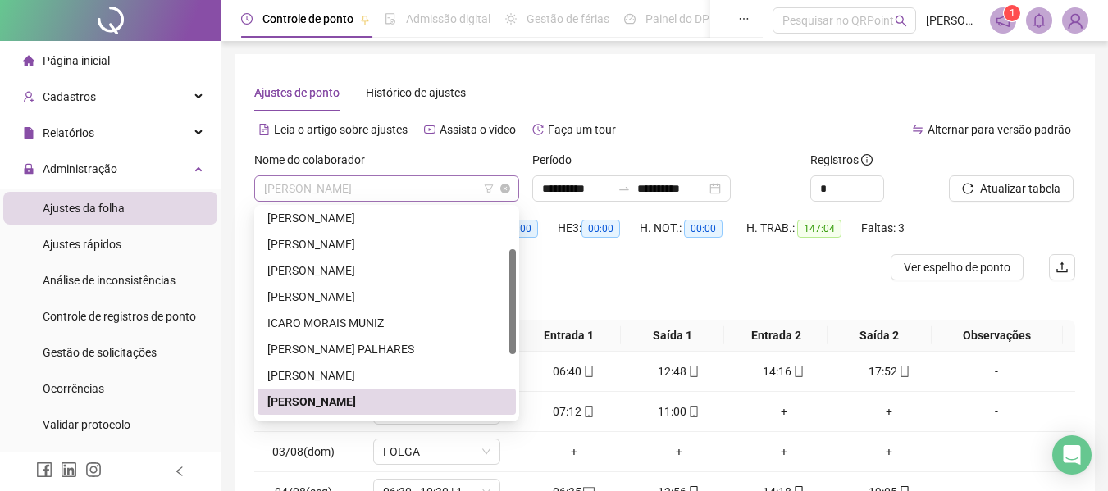
drag, startPoint x: 640, startPoint y: 304, endPoint x: 455, endPoint y: 188, distance: 218.2
click at [455, 188] on span "[PERSON_NAME]" at bounding box center [386, 188] width 245 height 25
click at [335, 353] on div "[PERSON_NAME] PALHARES" at bounding box center [386, 349] width 239 height 18
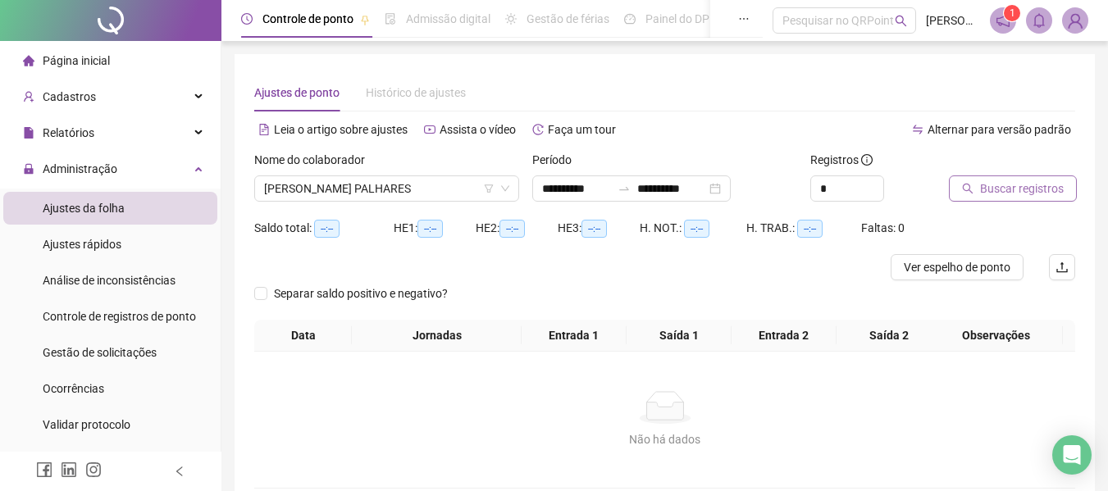
click at [1013, 187] on span "Buscar registros" at bounding box center [1022, 189] width 84 height 18
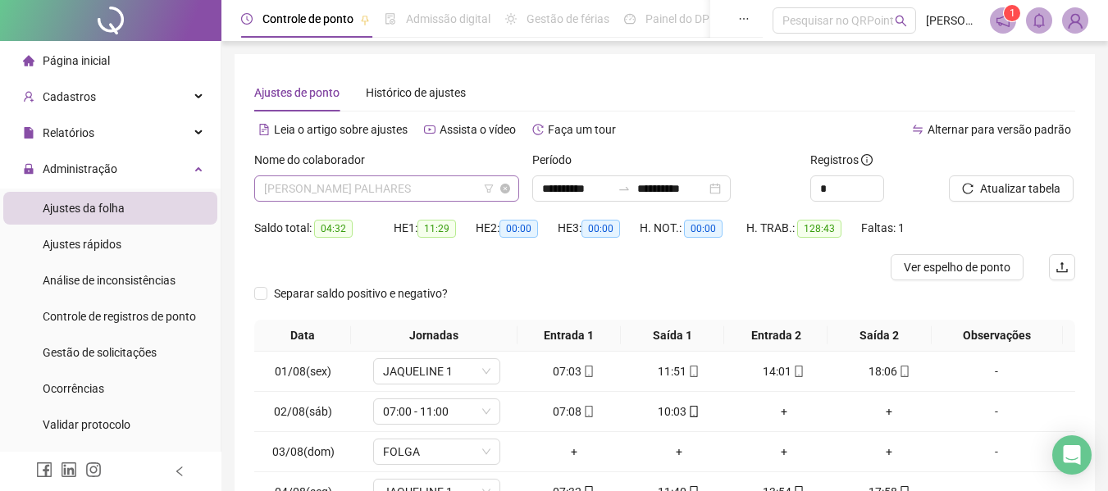
click at [449, 196] on span "[PERSON_NAME] PALHARES" at bounding box center [386, 188] width 245 height 25
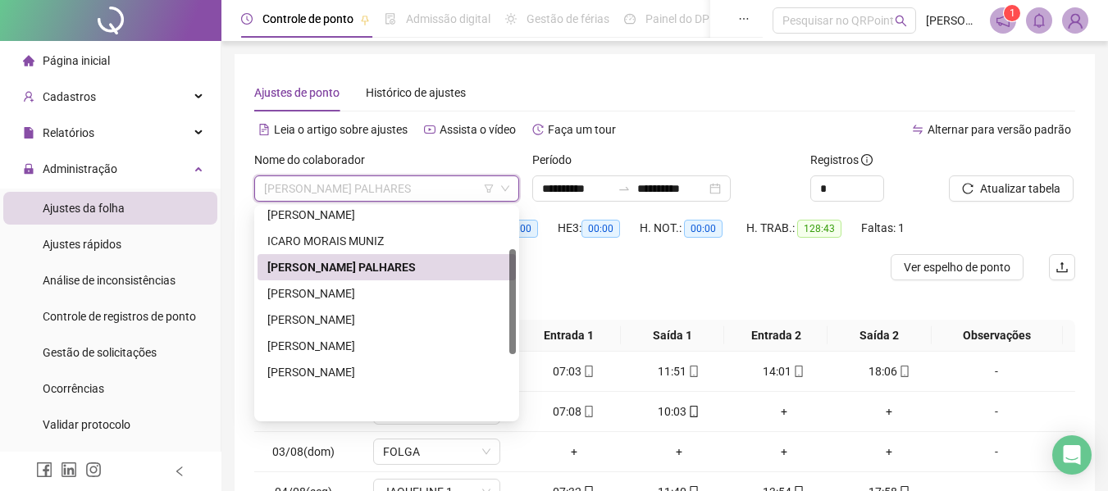
scroll to position [82, 0]
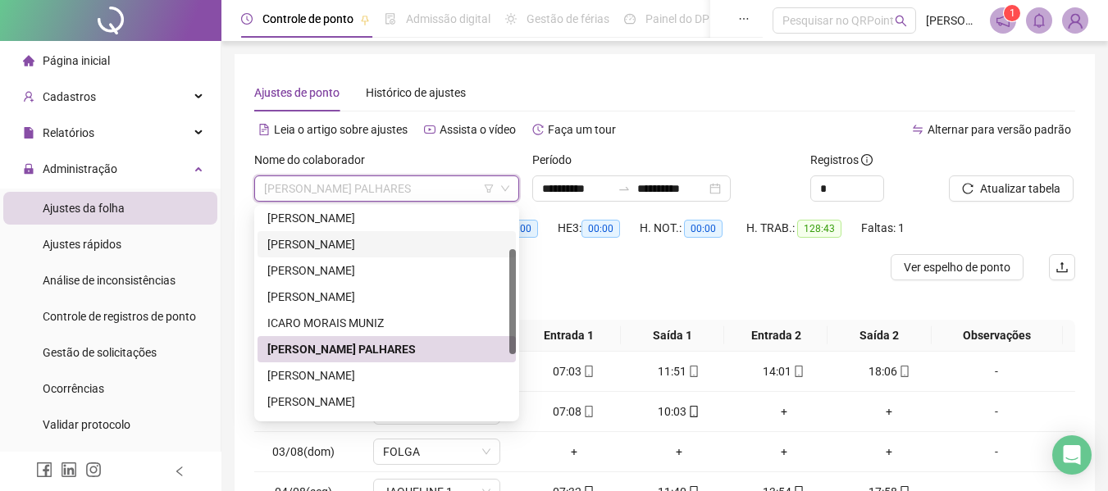
click at [370, 248] on div "[PERSON_NAME]" at bounding box center [386, 244] width 239 height 18
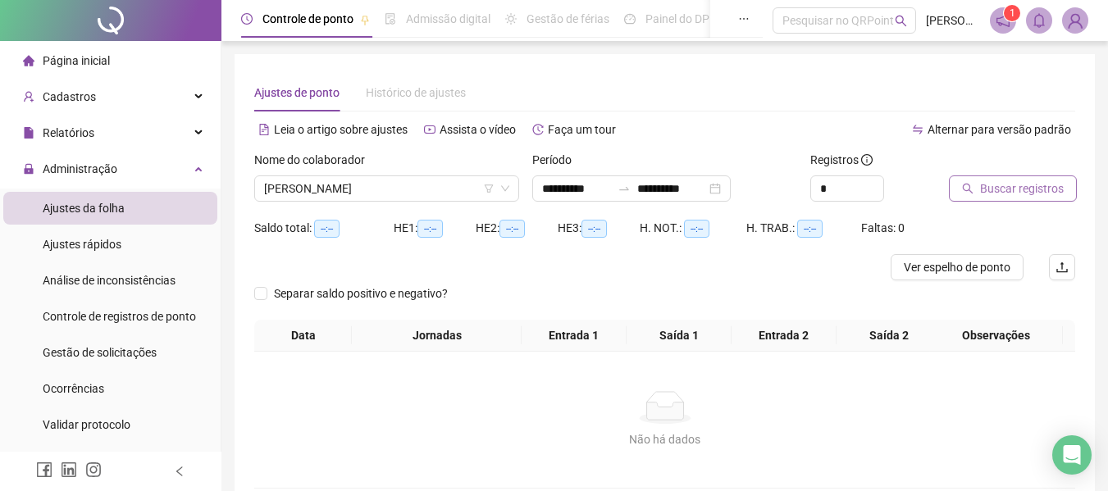
click at [994, 193] on span "Buscar registros" at bounding box center [1022, 189] width 84 height 18
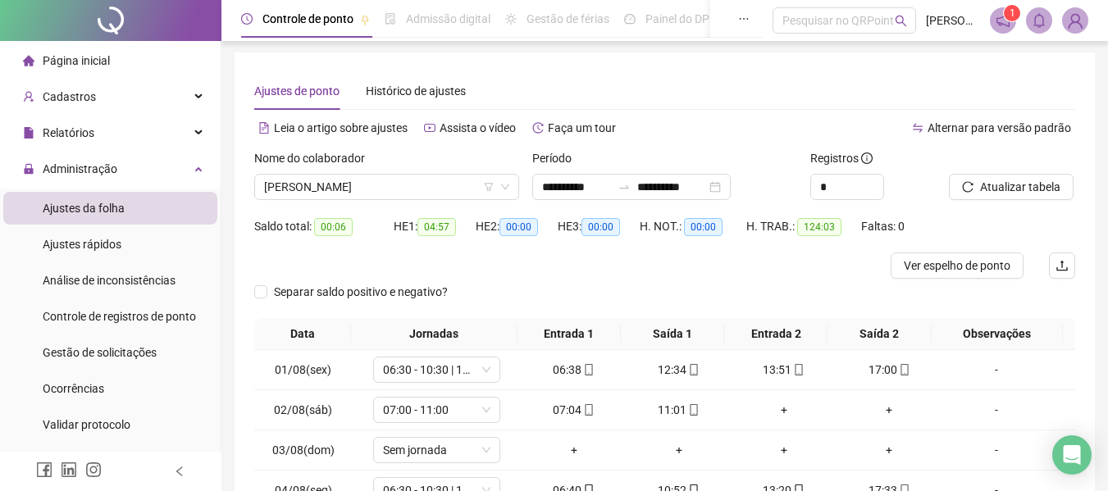
scroll to position [0, 0]
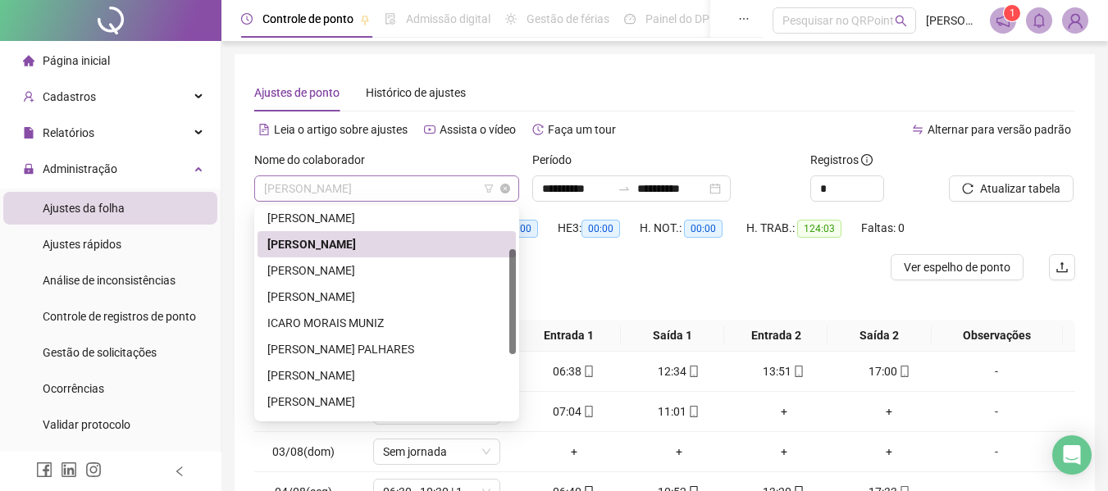
click at [461, 191] on span "[PERSON_NAME]" at bounding box center [386, 188] width 245 height 25
click at [370, 330] on div "ICARO MORAIS MUNIZ" at bounding box center [386, 323] width 239 height 18
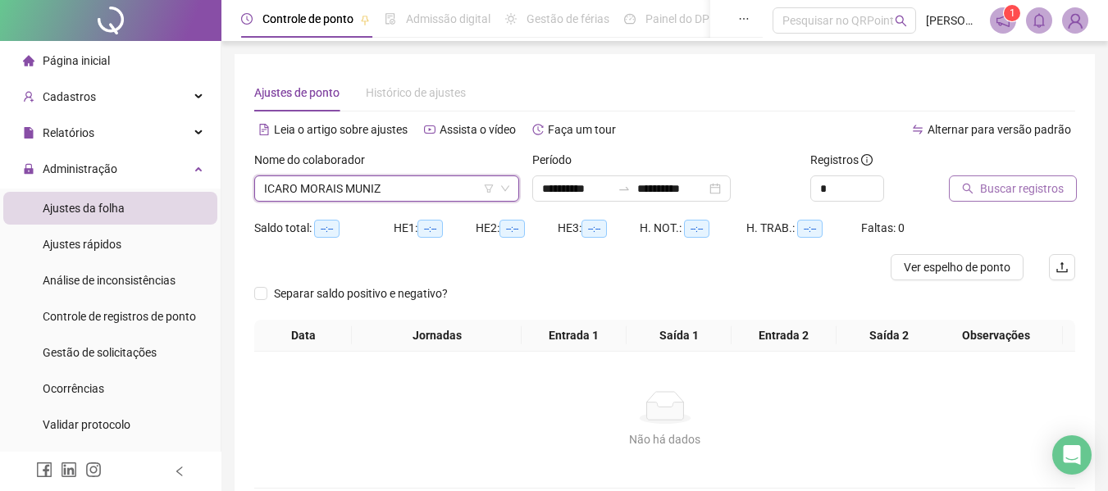
click at [990, 184] on span "Buscar registros" at bounding box center [1022, 189] width 84 height 18
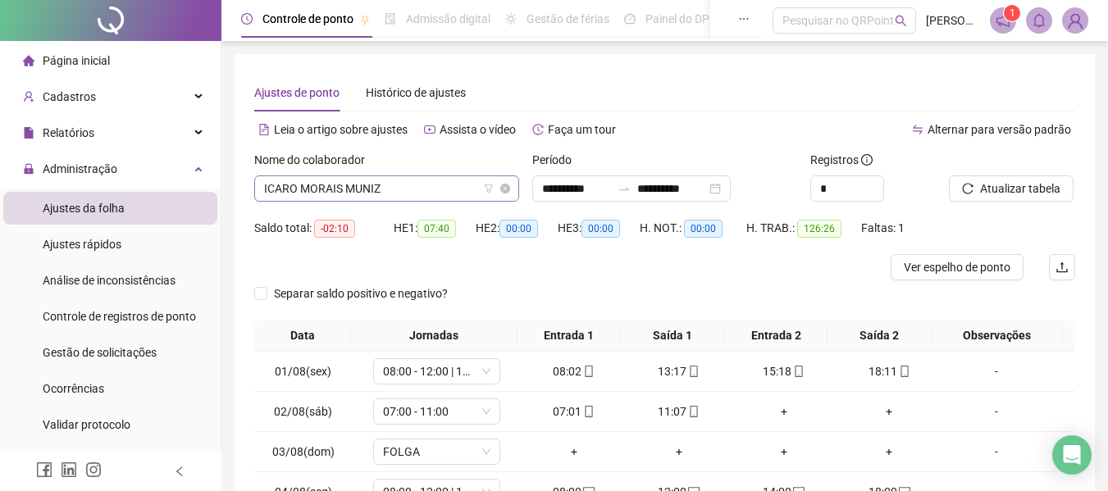
click at [402, 188] on span "ICARO MORAIS MUNIZ" at bounding box center [386, 188] width 245 height 25
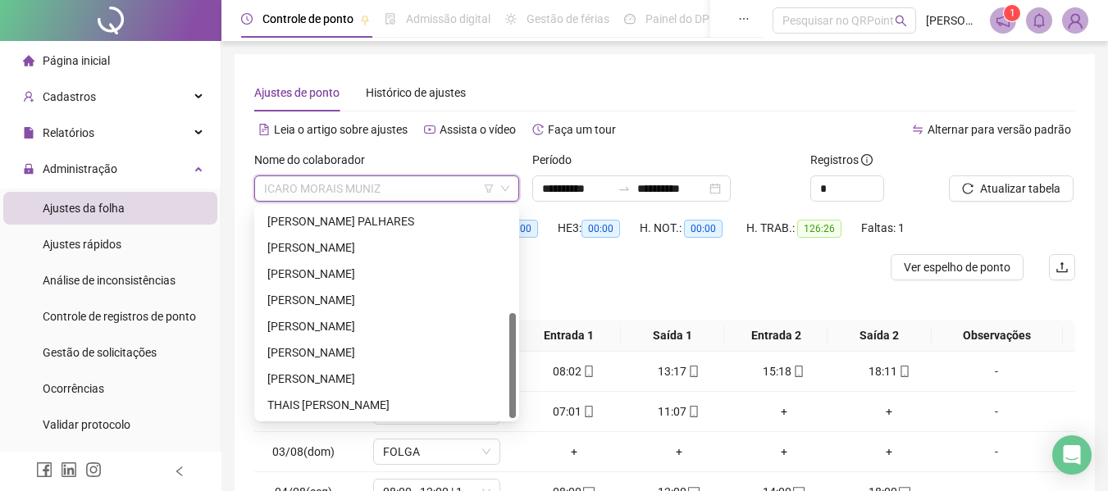
scroll to position [82, 0]
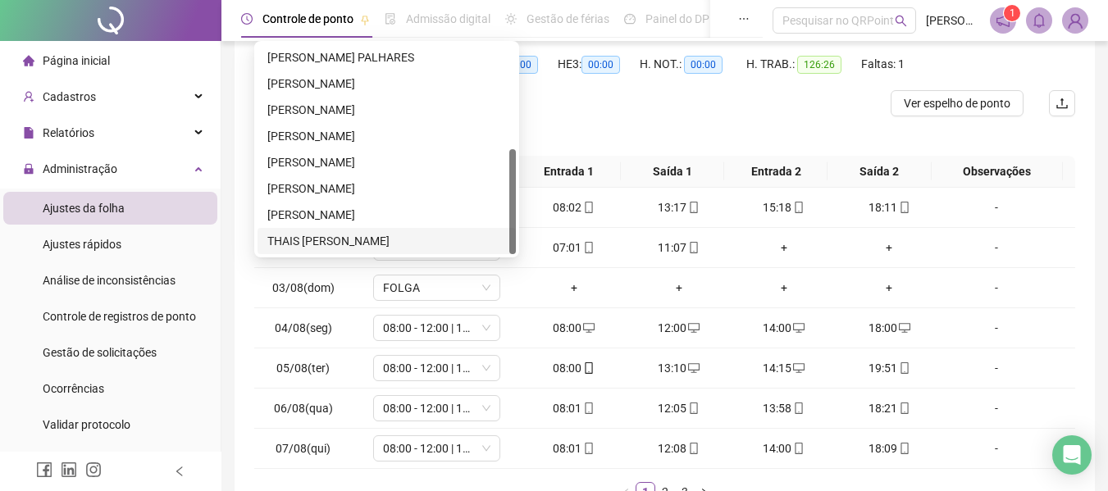
click at [406, 253] on div "THAIS [PERSON_NAME]" at bounding box center [386, 241] width 258 height 26
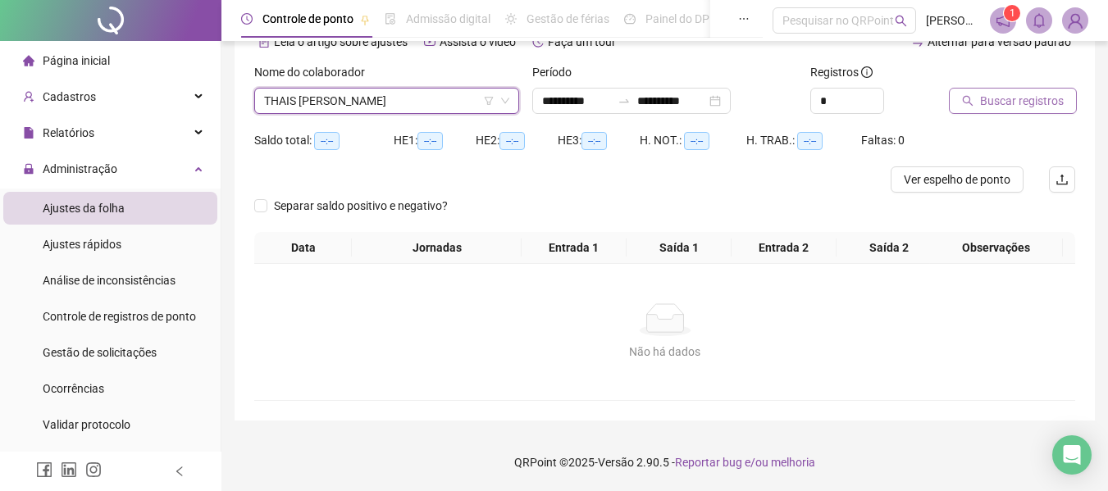
click at [1000, 107] on span "Buscar registros" at bounding box center [1022, 101] width 84 height 18
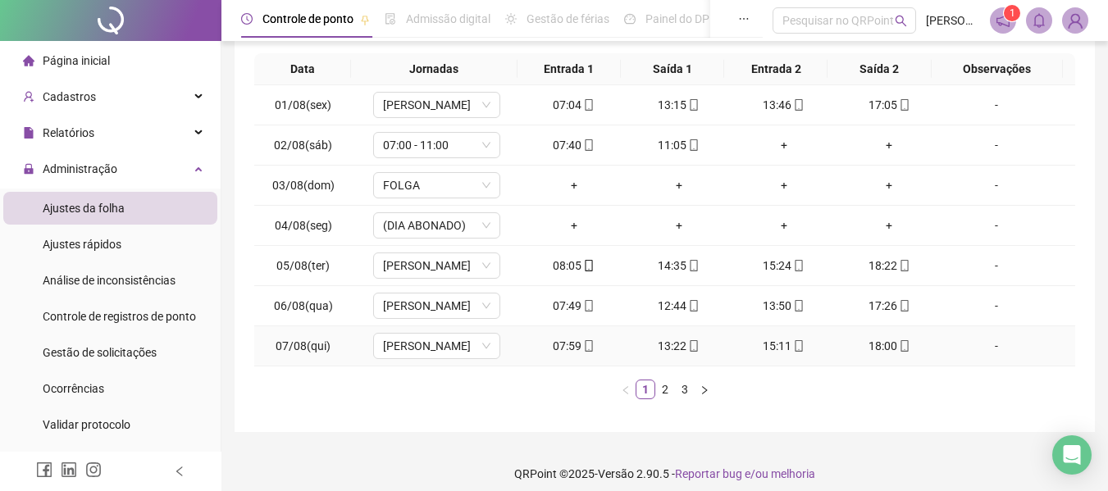
scroll to position [278, 0]
